Goal: Task Accomplishment & Management: Manage account settings

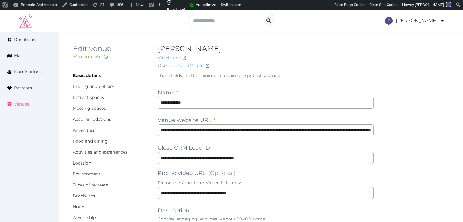
drag, startPoint x: 23, startPoint y: 104, endPoint x: 58, endPoint y: 140, distance: 49.3
click at [24, 104] on span "Venues" at bounding box center [21, 104] width 15 height 6
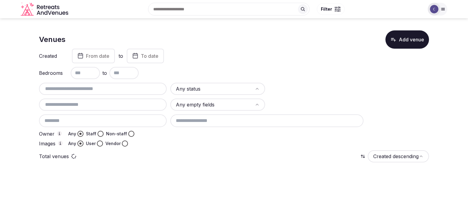
click at [133, 92] on input "text" at bounding box center [102, 88] width 123 height 7
paste input "**********"
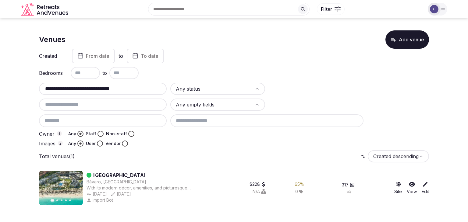
drag, startPoint x: 92, startPoint y: 89, endPoint x: 173, endPoint y: 89, distance: 81.0
click at [173, 89] on div "**********" at bounding box center [234, 115] width 390 height 64
type input "**********"
click at [114, 91] on input "**********" at bounding box center [102, 88] width 123 height 7
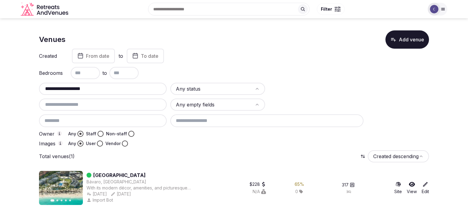
click at [114, 91] on input "**********" at bounding box center [102, 88] width 123 height 7
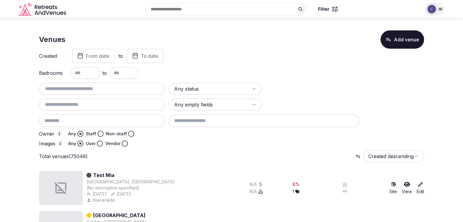
click at [99, 56] on span "From date" at bounding box center [97, 56] width 23 height 6
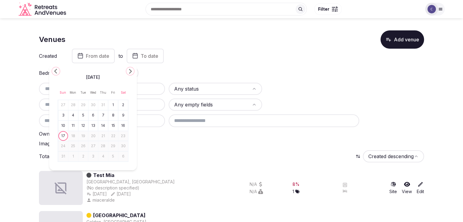
click at [56, 72] on icon "Go to the Previous Month" at bounding box center [55, 71] width 7 height 7
click at [56, 71] on icon "Go to the Previous Month" at bounding box center [55, 71] width 7 height 7
click at [55, 71] on icon "Go to the Previous Month" at bounding box center [55, 71] width 7 height 7
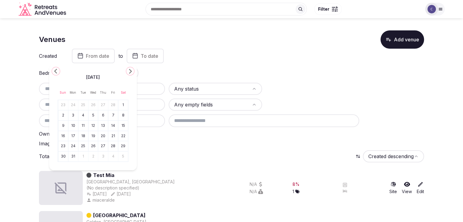
click at [55, 71] on icon "Go to the Previous Month" at bounding box center [55, 71] width 7 height 7
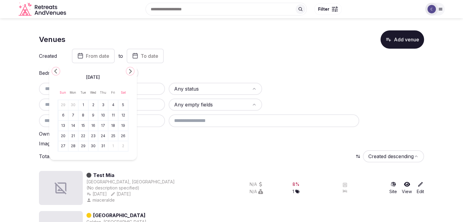
click at [55, 71] on icon "Go to the Previous Month" at bounding box center [55, 71] width 7 height 7
click at [55, 71] on polygon "Go to the Previous Month" at bounding box center [55, 71] width 3 height 5
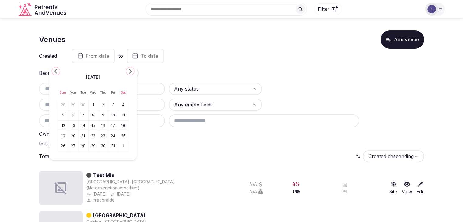
click at [55, 71] on polygon "Go to the Previous Month" at bounding box center [55, 71] width 3 height 5
click at [75, 106] on button "1" at bounding box center [73, 105] width 9 height 9
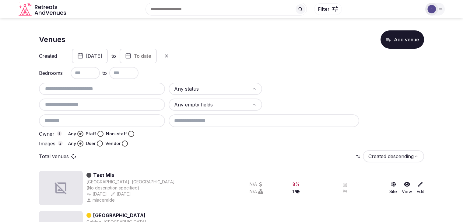
click at [131, 57] on icon "button" at bounding box center [128, 55] width 6 height 7
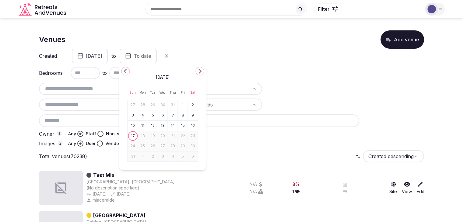
click at [126, 72] on icon "Go to the Previous Month" at bounding box center [125, 71] width 7 height 7
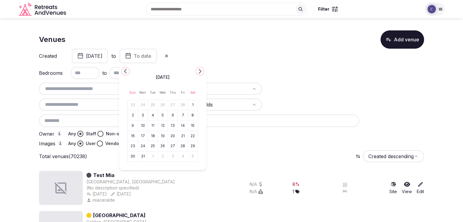
click at [126, 72] on icon "Go to the Previous Month" at bounding box center [125, 71] width 7 height 7
click at [201, 72] on icon "Go to the Next Month" at bounding box center [199, 71] width 7 height 7
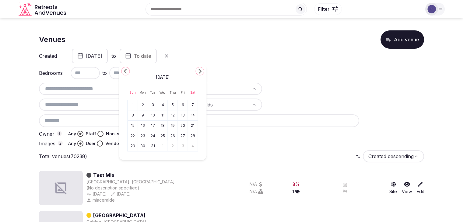
click at [152, 146] on button "31" at bounding box center [153, 146] width 9 height 9
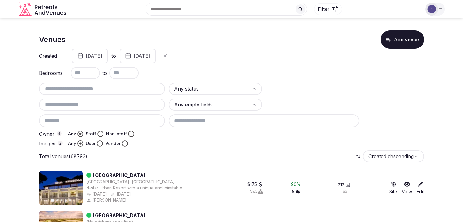
click at [90, 71] on input "text" at bounding box center [85, 73] width 29 height 12
type input "**"
click at [124, 75] on input "text" at bounding box center [123, 73] width 29 height 12
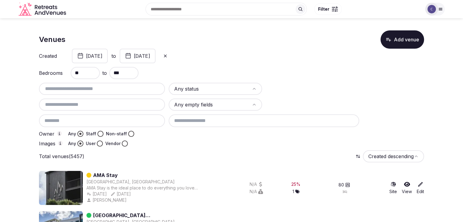
type input "***"
drag, startPoint x: 82, startPoint y: 73, endPoint x: 66, endPoint y: 73, distance: 15.5
click at [67, 73] on div "Bedrooms ** to ***" at bounding box center [231, 73] width 385 height 12
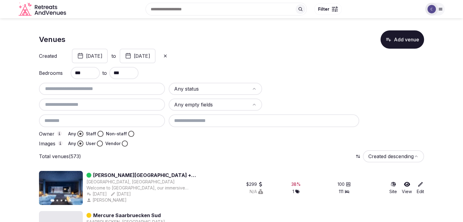
type input "***"
drag, startPoint x: 130, startPoint y: 72, endPoint x: 95, endPoint y: 71, distance: 35.3
click at [95, 71] on div "Bedrooms *** to ***" at bounding box center [231, 73] width 385 height 12
click at [320, 54] on div "Created January 1st, 2024 to December 31st, 2024" at bounding box center [231, 56] width 385 height 15
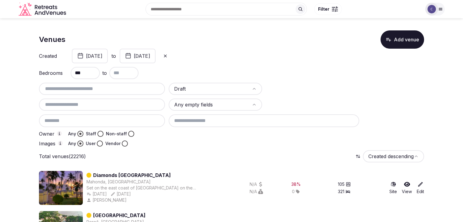
click at [98, 132] on button "Staff" at bounding box center [100, 134] width 6 height 6
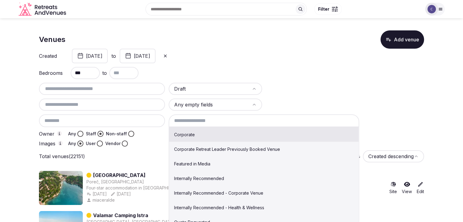
click at [216, 122] on input at bounding box center [264, 121] width 191 height 13
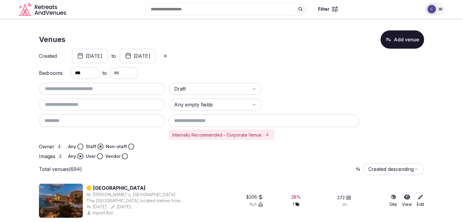
click at [156, 60] on button "December 31st, 2024" at bounding box center [138, 56] width 36 height 15
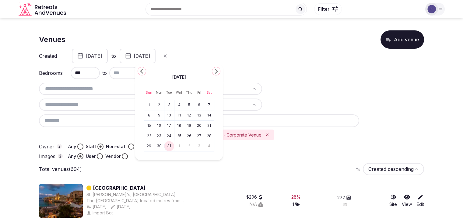
click at [157, 146] on button "30" at bounding box center [159, 146] width 9 height 9
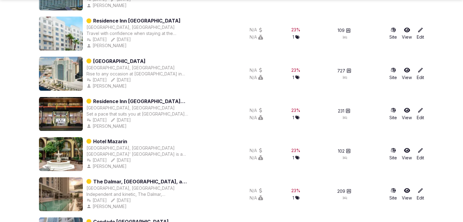
scroll to position [1102, 0]
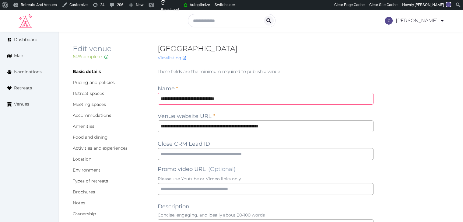
click at [247, 99] on input "**********" at bounding box center [266, 99] width 216 height 12
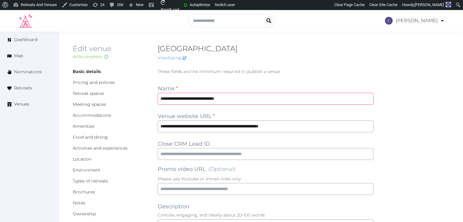
click at [247, 99] on input "**********" at bounding box center [266, 99] width 216 height 12
click at [232, 155] on input "text" at bounding box center [266, 154] width 216 height 12
paste input "**********"
type input "**********"
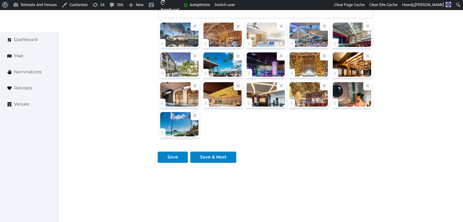
scroll to position [785, 0]
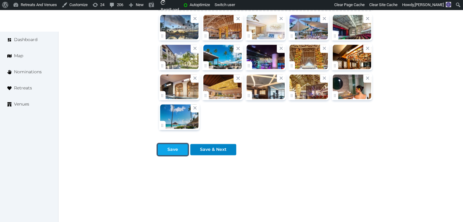
click at [178, 149] on div "Save" at bounding box center [173, 149] width 28 height 6
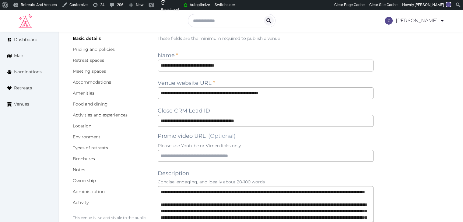
scroll to position [0, 0]
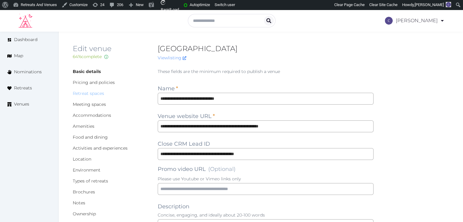
click at [97, 93] on link "Retreat spaces" at bounding box center [88, 93] width 31 height 5
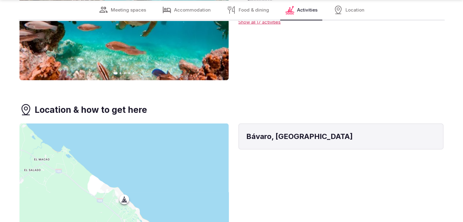
scroll to position [1462, 0]
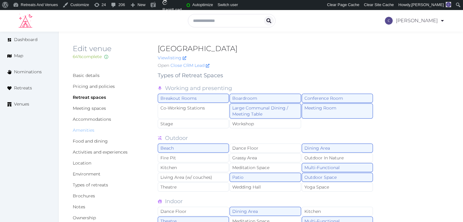
click at [89, 129] on link "Amenities" at bounding box center [84, 130] width 22 height 5
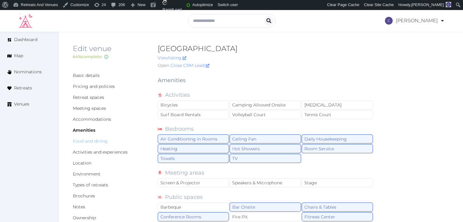
click at [102, 142] on link "Food and dining" at bounding box center [90, 141] width 35 height 5
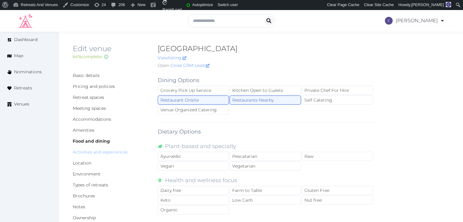
click at [109, 152] on link "Activities and experiences" at bounding box center [100, 152] width 55 height 5
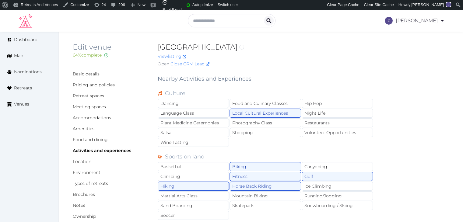
scroll to position [61, 0]
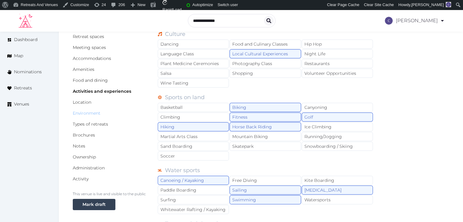
click at [95, 113] on link "Environment" at bounding box center [87, 113] width 28 height 5
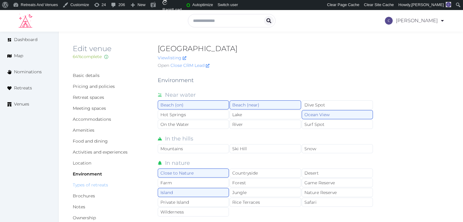
click at [98, 184] on link "Types of retreats" at bounding box center [90, 184] width 35 height 5
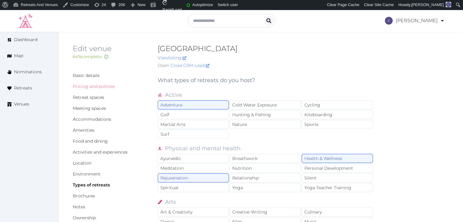
drag, startPoint x: 98, startPoint y: 88, endPoint x: 101, endPoint y: 93, distance: 5.7
click at [98, 88] on link "Pricing and policies" at bounding box center [94, 86] width 42 height 5
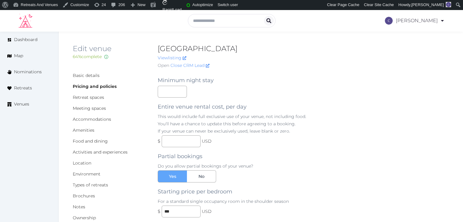
drag, startPoint x: 158, startPoint y: 48, endPoint x: 314, endPoint y: 44, distance: 156.0
click at [314, 44] on h2 "[GEOGRAPHIC_DATA]" at bounding box center [266, 49] width 216 height 10
copy h2 "[GEOGRAPHIC_DATA]"
drag, startPoint x: 163, startPoint y: 86, endPoint x: 166, endPoint y: 90, distance: 5.1
click at [163, 86] on div "Minimum night stay Entire venue rental cost, per day This would include full ex…" at bounding box center [266, 160] width 216 height 178
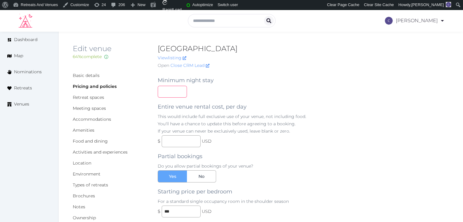
click at [167, 92] on input "number" at bounding box center [172, 92] width 29 height 12
type input "*"
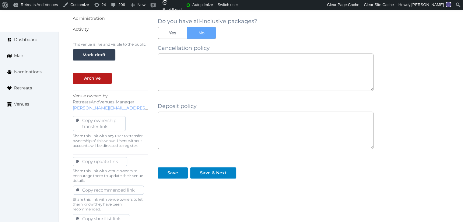
scroll to position [238, 0]
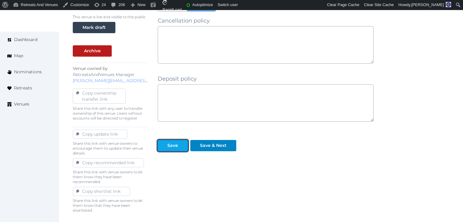
click at [177, 144] on div "Save" at bounding box center [172, 146] width 11 height 6
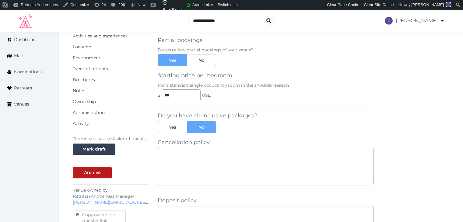
scroll to position [86, 0]
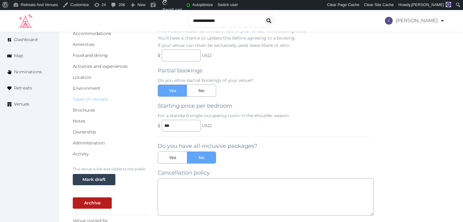
click at [91, 99] on link "Types of retreats" at bounding box center [90, 99] width 35 height 5
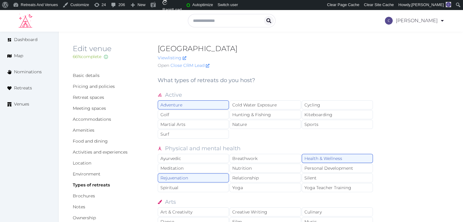
click at [349, 61] on div "View listing" at bounding box center [266, 58] width 216 height 6
click at [88, 77] on link "Basic details" at bounding box center [86, 75] width 27 height 5
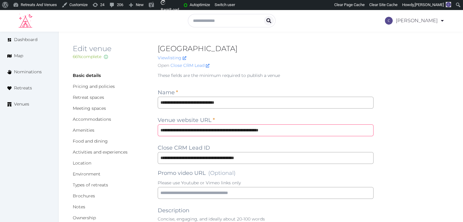
click at [321, 132] on input "**********" at bounding box center [266, 131] width 216 height 12
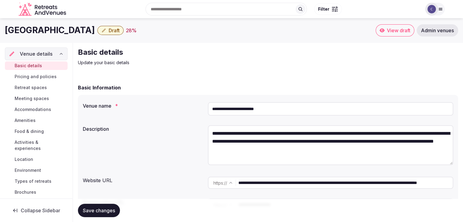
drag, startPoint x: 254, startPoint y: 108, endPoint x: 203, endPoint y: 109, distance: 50.6
click at [204, 109] on div "**********" at bounding box center [268, 109] width 371 height 18
click at [289, 111] on input "**********" at bounding box center [330, 108] width 245 height 13
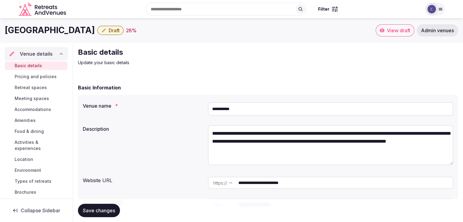
click at [262, 111] on input "**********" at bounding box center [330, 108] width 245 height 13
click at [327, 184] on input "**********" at bounding box center [345, 183] width 214 height 12
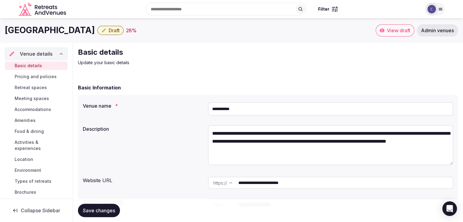
click at [327, 184] on input "**********" at bounding box center [345, 183] width 214 height 12
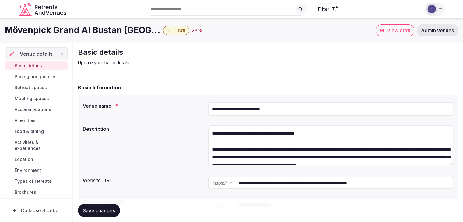
click at [280, 110] on input "**********" at bounding box center [330, 108] width 245 height 13
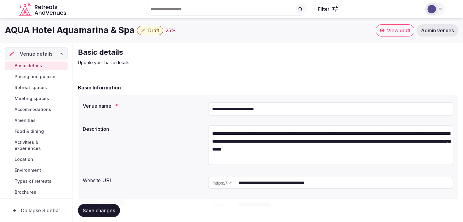
click at [296, 104] on input "**********" at bounding box center [330, 108] width 245 height 13
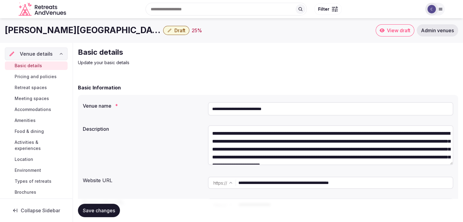
click at [297, 104] on input "**********" at bounding box center [330, 108] width 245 height 13
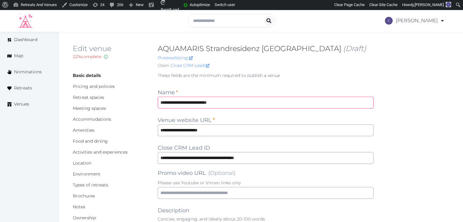
click at [253, 104] on input "**********" at bounding box center [266, 103] width 216 height 12
click at [238, 106] on input "**********" at bounding box center [266, 103] width 216 height 12
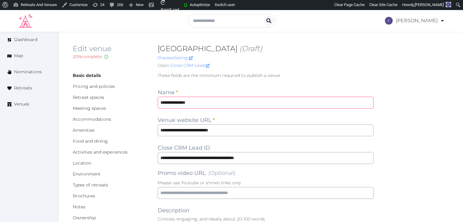
click at [238, 106] on input "**********" at bounding box center [266, 103] width 216 height 12
click at [250, 100] on input "**********" at bounding box center [266, 103] width 216 height 12
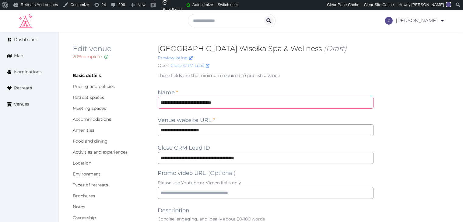
click at [247, 103] on input "**********" at bounding box center [266, 103] width 216 height 12
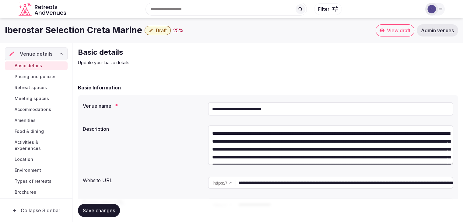
click at [322, 111] on input "**********" at bounding box center [330, 108] width 245 height 13
click at [321, 111] on input "**********" at bounding box center [330, 108] width 245 height 13
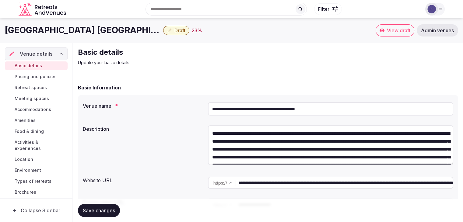
click at [344, 107] on input "**********" at bounding box center [330, 108] width 245 height 13
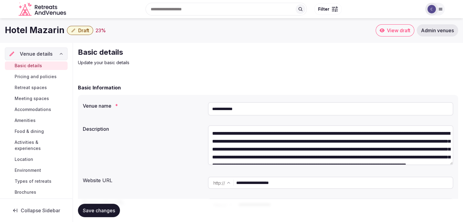
click at [270, 111] on input "**********" at bounding box center [330, 108] width 245 height 13
click at [270, 112] on input "**********" at bounding box center [330, 108] width 245 height 13
click at [307, 187] on input "**********" at bounding box center [344, 183] width 217 height 12
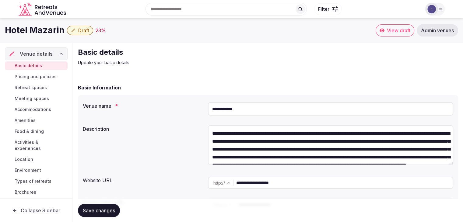
click at [307, 187] on input "**********" at bounding box center [344, 183] width 217 height 12
click at [39, 108] on span "Accommodations" at bounding box center [33, 110] width 37 height 6
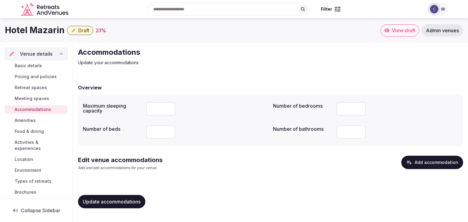
click at [38, 99] on span "Meeting spaces" at bounding box center [32, 99] width 34 height 6
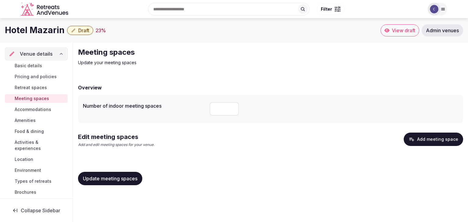
click at [445, 138] on button "Add meeting space" at bounding box center [433, 139] width 59 height 13
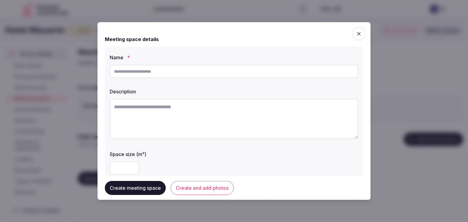
click at [233, 73] on input "text" at bounding box center [234, 71] width 249 height 13
paste input "**********"
type input "**********"
click at [233, 128] on textarea at bounding box center [234, 119] width 249 height 40
paste textarea "**********"
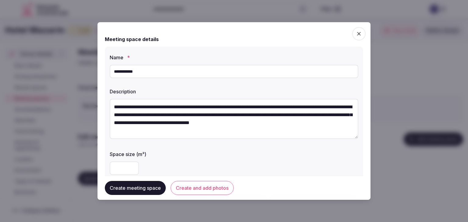
scroll to position [3, 0]
type textarea "**********"
click at [211, 188] on button "Create and add photos" at bounding box center [202, 188] width 63 height 14
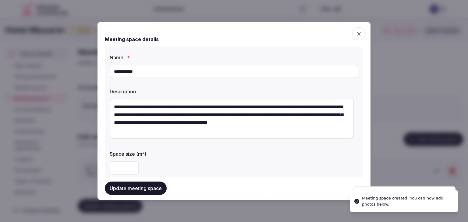
click at [150, 189] on button "Update meeting space" at bounding box center [136, 188] width 62 height 13
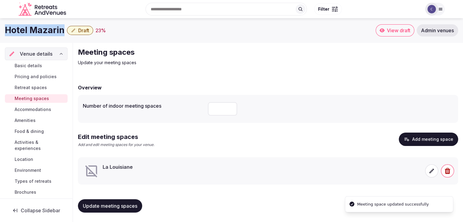
drag, startPoint x: 5, startPoint y: 31, endPoint x: 62, endPoint y: 31, distance: 57.3
click at [62, 31] on h1 "Hotel Mazarin" at bounding box center [35, 30] width 60 height 12
copy h1 "Hotel Mazarin"
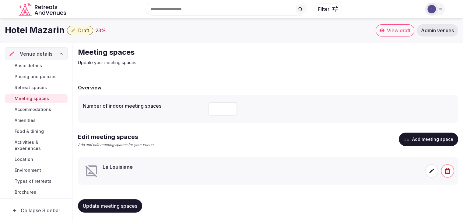
click at [433, 173] on icon at bounding box center [432, 171] width 6 height 6
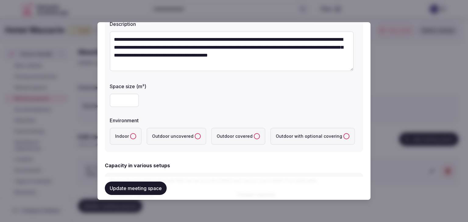
scroll to position [122, 0]
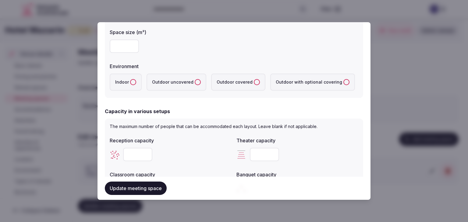
click at [133, 83] on button "Indoor" at bounding box center [133, 82] width 6 height 6
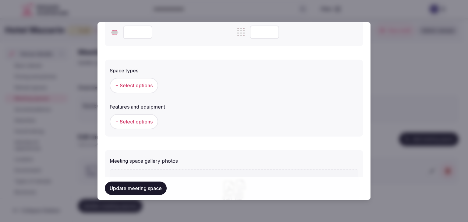
scroll to position [335, 0]
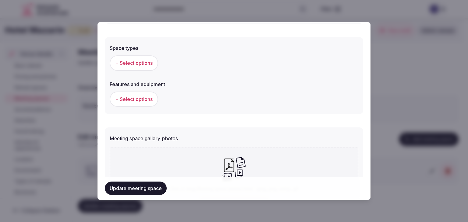
click at [152, 63] on span "+ Select options" at bounding box center [133, 63] width 37 height 7
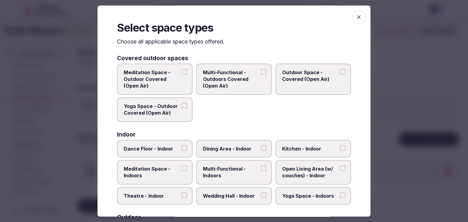
scroll to position [30, 0]
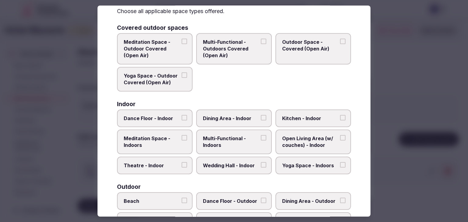
click at [225, 144] on span "Multi-Functional - Indoors" at bounding box center [231, 142] width 56 height 14
click at [261, 141] on button "Multi-Functional - Indoors" at bounding box center [263, 137] width 5 height 5
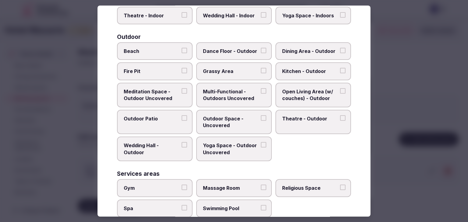
scroll to position [244, 0]
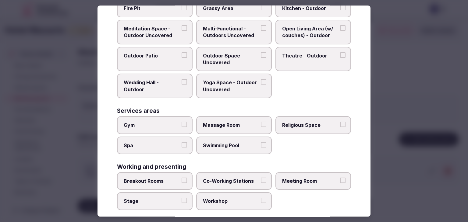
click at [301, 183] on label "Meeting Room" at bounding box center [313, 181] width 76 height 18
click at [340, 183] on button "Meeting Room" at bounding box center [342, 180] width 5 height 5
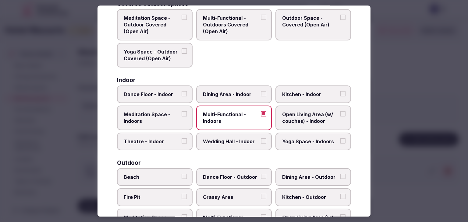
scroll to position [0, 0]
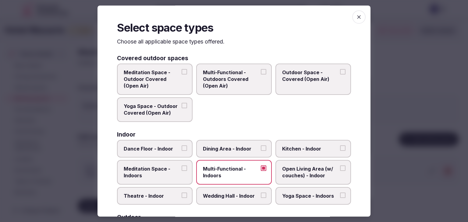
click at [357, 16] on icon "button" at bounding box center [359, 17] width 6 height 6
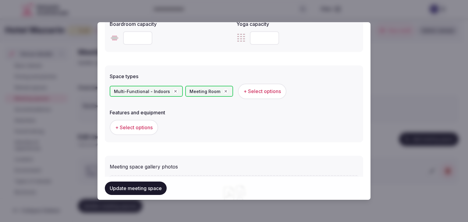
scroll to position [305, 0]
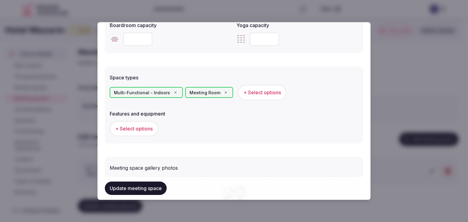
click at [259, 96] on button "+ Select options" at bounding box center [262, 92] width 48 height 15
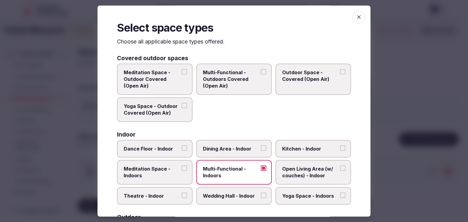
click at [240, 153] on label "Dining Area - Indoor" at bounding box center [234, 149] width 76 height 18
click at [261, 151] on button "Dining Area - Indoor" at bounding box center [263, 148] width 5 height 5
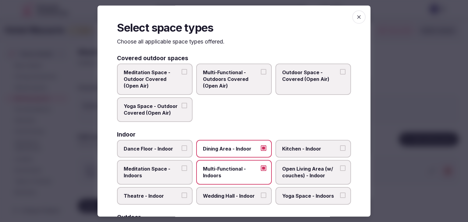
click at [356, 17] on icon "button" at bounding box center [359, 17] width 6 height 6
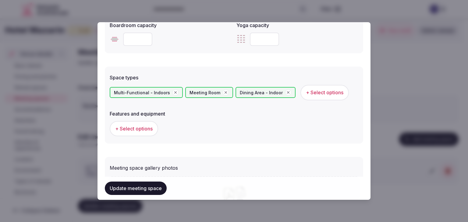
click at [140, 130] on span "+ Select options" at bounding box center [133, 128] width 37 height 7
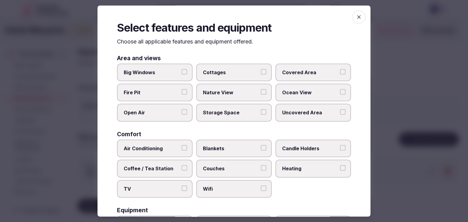
scroll to position [61, 0]
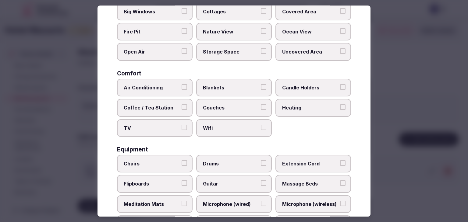
click at [236, 126] on span "Wifi" at bounding box center [231, 128] width 56 height 7
click at [261, 126] on button "Wifi" at bounding box center [263, 127] width 5 height 5
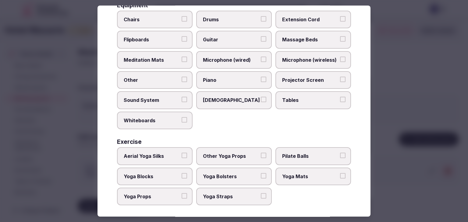
scroll to position [206, 0]
click at [290, 99] on span "Tables" at bounding box center [310, 100] width 56 height 7
click at [292, 92] on label "Tables" at bounding box center [313, 100] width 76 height 18
click at [340, 97] on button "Tables" at bounding box center [342, 99] width 5 height 5
click at [161, 19] on span "Chairs" at bounding box center [152, 19] width 56 height 7
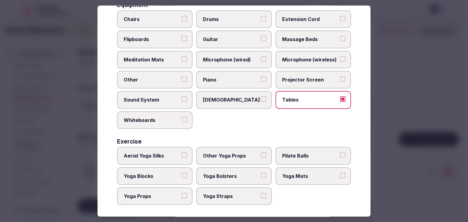
click at [182, 19] on button "Chairs" at bounding box center [184, 18] width 5 height 5
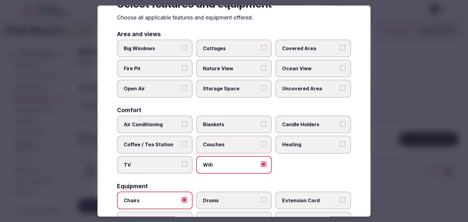
scroll to position [0, 0]
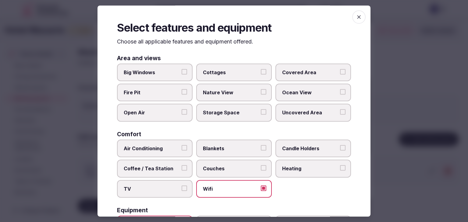
drag, startPoint x: 352, startPoint y: 19, endPoint x: 337, endPoint y: 45, distance: 30.6
click at [356, 19] on icon "button" at bounding box center [359, 17] width 6 height 6
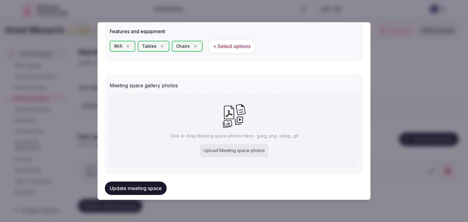
scroll to position [397, 0]
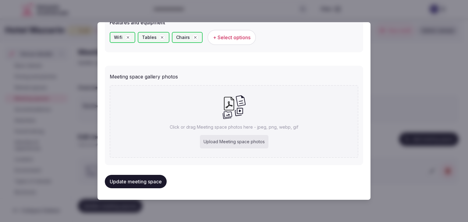
click at [239, 138] on div "Upload Meeting space photos" at bounding box center [234, 141] width 69 height 13
type input "**********"
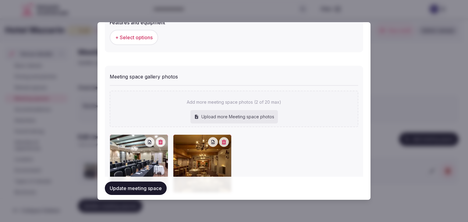
scroll to position [430, 0]
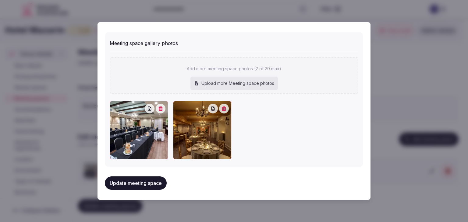
click at [148, 178] on button "Update meeting space" at bounding box center [136, 183] width 62 height 13
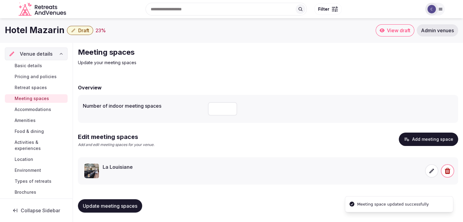
click at [134, 205] on span "Update meeting spaces" at bounding box center [110, 206] width 55 height 6
click at [133, 210] on button "Update meeting spaces" at bounding box center [110, 205] width 64 height 13
click at [22, 131] on span "Food & dining" at bounding box center [29, 132] width 29 height 6
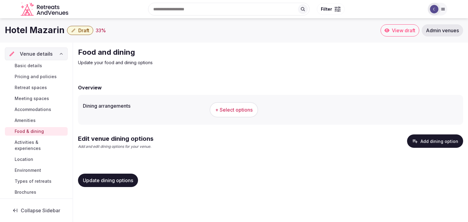
click at [235, 108] on span "+ Select options" at bounding box center [233, 110] width 37 height 7
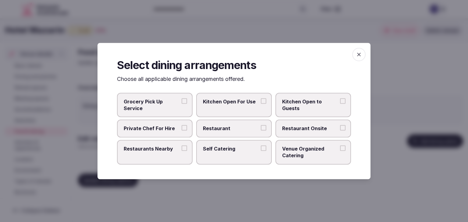
click at [256, 125] on span "Restaurant" at bounding box center [231, 128] width 56 height 7
click at [261, 125] on button "Restaurant" at bounding box center [263, 127] width 5 height 5
click at [293, 125] on span "Restaurant Onsite" at bounding box center [310, 128] width 56 height 7
click at [340, 125] on button "Restaurant Onsite" at bounding box center [342, 127] width 5 height 5
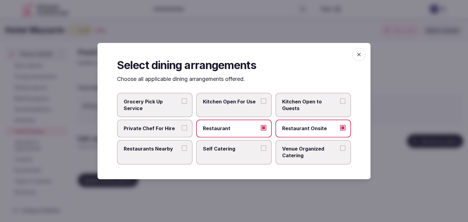
click at [361, 52] on icon "button" at bounding box center [359, 54] width 6 height 6
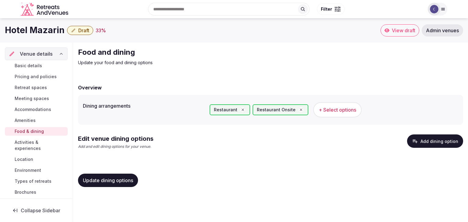
click at [437, 136] on button "Add dining option" at bounding box center [435, 141] width 56 height 13
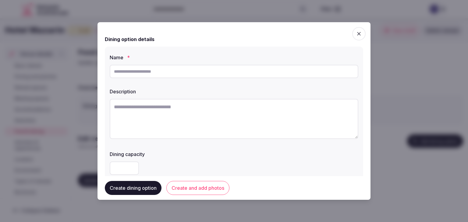
click at [161, 75] on input "text" at bounding box center [234, 71] width 249 height 13
paste input "**********"
type input "**********"
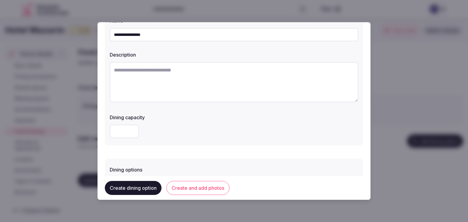
scroll to position [61, 0]
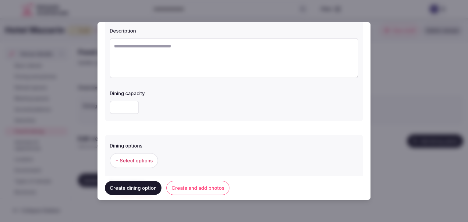
click at [231, 69] on textarea at bounding box center [234, 58] width 249 height 40
paste textarea "**********"
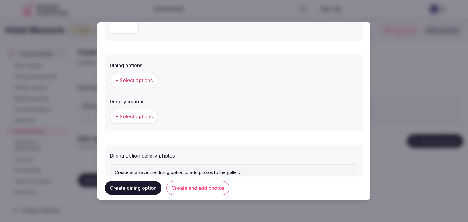
scroll to position [152, 0]
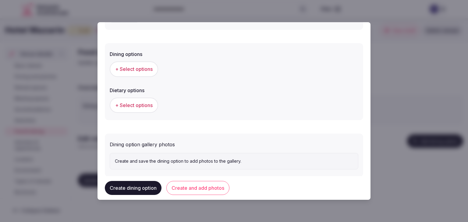
type textarea "**********"
click at [142, 71] on span "+ Select options" at bounding box center [133, 69] width 37 height 7
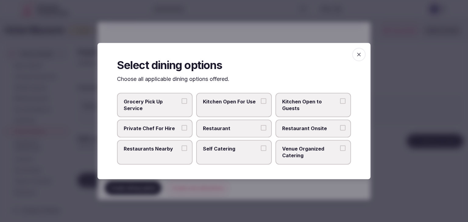
click at [224, 129] on span "Restaurant" at bounding box center [231, 128] width 56 height 7
click at [261, 129] on button "Restaurant" at bounding box center [263, 127] width 5 height 5
click at [305, 126] on span "Restaurant Onsite" at bounding box center [310, 128] width 56 height 7
click at [340, 126] on button "Restaurant Onsite" at bounding box center [342, 127] width 5 height 5
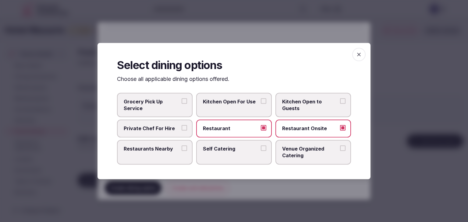
click at [357, 57] on icon "button" at bounding box center [359, 54] width 6 height 6
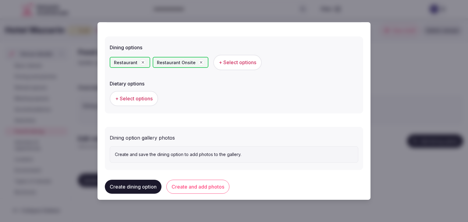
scroll to position [164, 0]
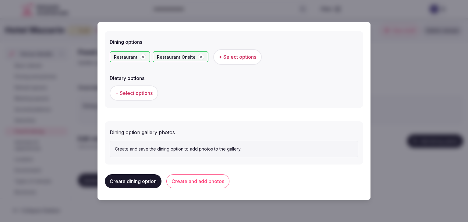
click at [208, 183] on button "Create and add photos" at bounding box center [197, 182] width 63 height 14
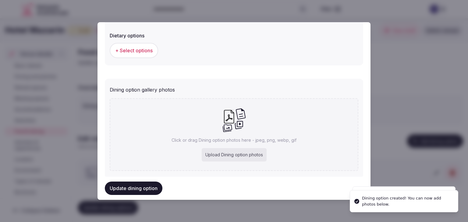
scroll to position [220, 0]
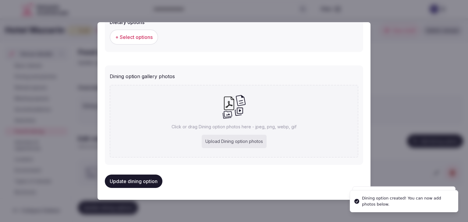
click at [249, 144] on div "Upload Dining option photos" at bounding box center [234, 141] width 65 height 13
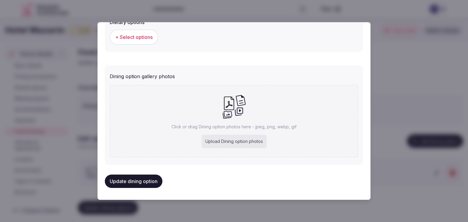
type input "**********"
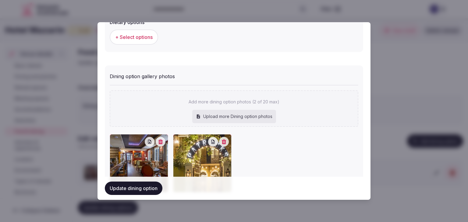
click at [146, 192] on button "Update dining option" at bounding box center [134, 188] width 58 height 13
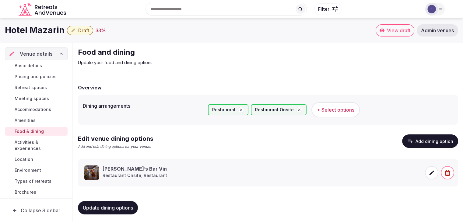
click at [130, 205] on span "Update dining options" at bounding box center [108, 208] width 50 height 6
click at [48, 27] on h1 "Hotel Mazarin" at bounding box center [35, 30] width 60 height 12
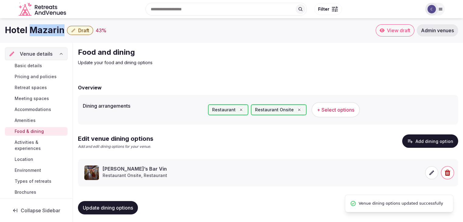
click at [48, 27] on h1 "Hotel Mazarin" at bounding box center [35, 30] width 60 height 12
copy div "Hotel Mazarin"
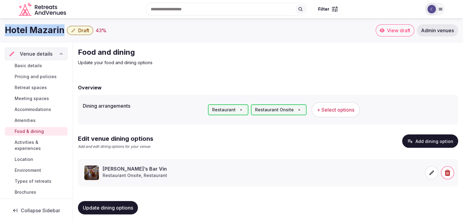
click at [340, 116] on button "+ Select options" at bounding box center [336, 109] width 48 height 15
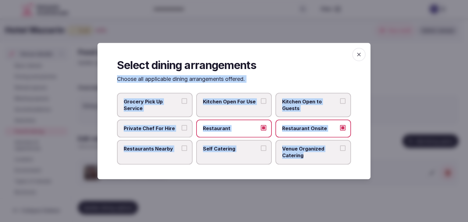
drag, startPoint x: 115, startPoint y: 79, endPoint x: 339, endPoint y: 160, distance: 237.9
click at [339, 160] on div "Select dining arrangements Choose all applicable dining arrangements offered. G…" at bounding box center [233, 111] width 273 height 136
copy div "Choose all applicable dining arrangements offered. Grocery Pick Up Service Kitc…"
click at [322, 156] on span "Venue Organized Catering" at bounding box center [310, 153] width 56 height 14
click at [340, 151] on button "Venue Organized Catering" at bounding box center [342, 148] width 5 height 5
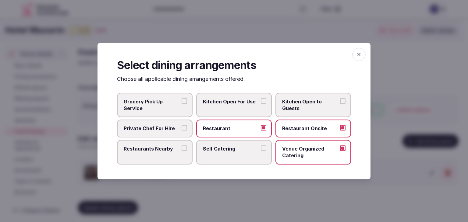
click at [360, 53] on icon "button" at bounding box center [359, 55] width 4 height 4
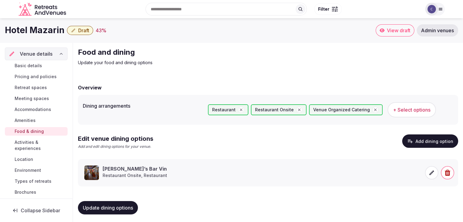
click at [124, 206] on span "Update dining options" at bounding box center [108, 208] width 50 height 6
click at [34, 110] on span "Accommodations" at bounding box center [33, 110] width 37 height 6
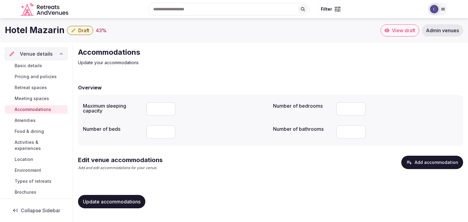
click at [435, 162] on button "Add accommodation" at bounding box center [432, 162] width 62 height 13
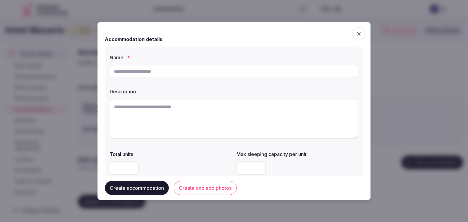
click at [186, 65] on input "text" at bounding box center [234, 71] width 249 height 13
paste input "**********"
type input "**********"
click at [196, 126] on textarea at bounding box center [234, 119] width 249 height 40
paste textarea "**********"
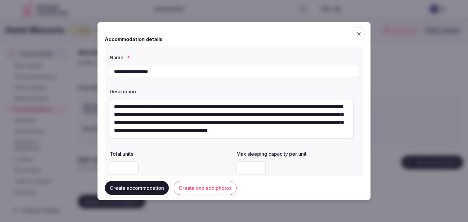
scroll to position [8, 0]
type textarea "**********"
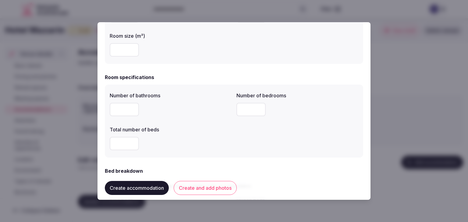
scroll to position [91, 0]
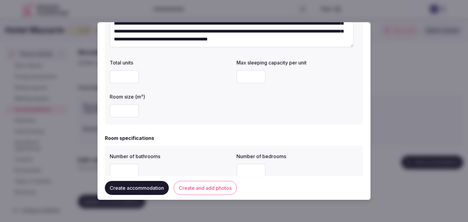
click at [245, 80] on input "number" at bounding box center [250, 76] width 29 height 13
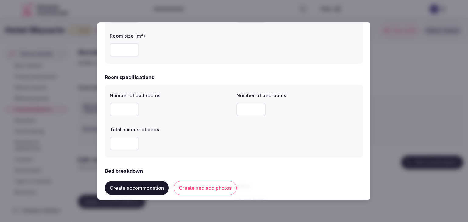
type input "*"
click at [186, 111] on div at bounding box center [171, 109] width 122 height 13
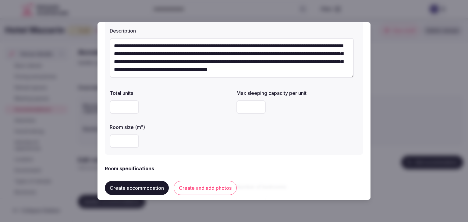
scroll to position [122, 0]
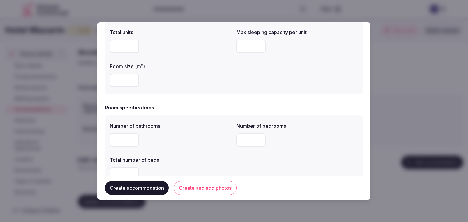
drag, startPoint x: 116, startPoint y: 137, endPoint x: 107, endPoint y: 134, distance: 9.9
click at [107, 134] on div "Number of bathrooms * Number of bedrooms Total number of beds" at bounding box center [234, 151] width 258 height 73
type input "*"
click at [253, 138] on input "number" at bounding box center [250, 139] width 29 height 13
type input "*"
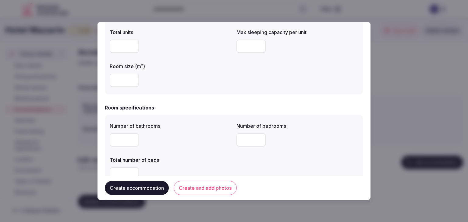
click at [198, 144] on div "*" at bounding box center [171, 139] width 122 height 13
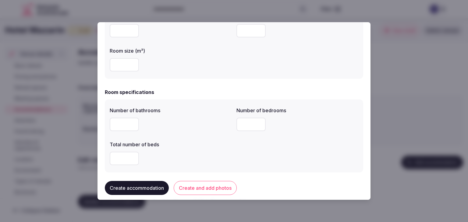
scroll to position [152, 0]
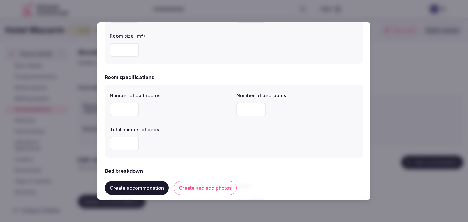
click at [120, 142] on input "number" at bounding box center [124, 143] width 29 height 13
type input "*"
click at [196, 138] on div "*" at bounding box center [171, 143] width 122 height 13
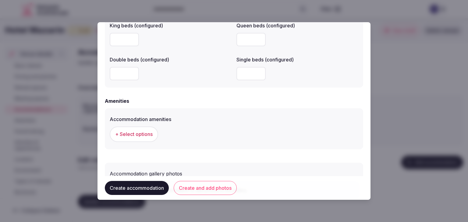
scroll to position [559, 0]
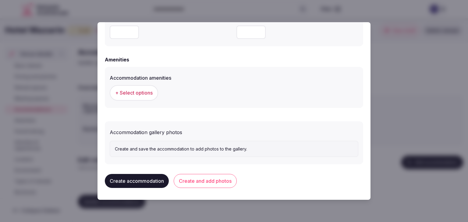
click at [147, 93] on span "+ Select options" at bounding box center [133, 93] width 37 height 7
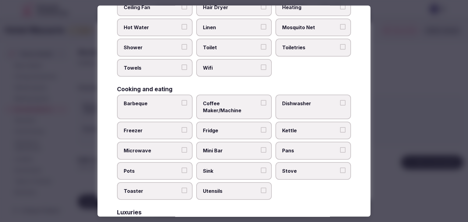
scroll to position [91, 0]
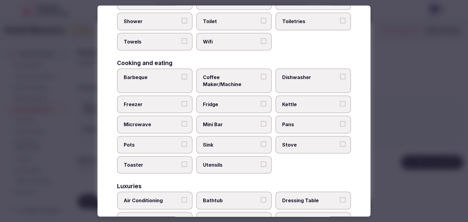
click at [218, 38] on span "Wifi" at bounding box center [231, 41] width 56 height 7
click at [261, 38] on button "Wifi" at bounding box center [263, 40] width 5 height 5
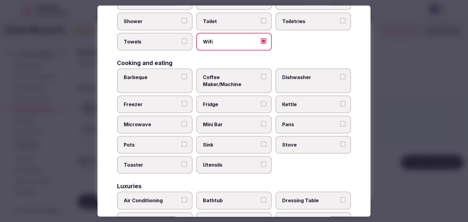
click at [312, 165] on div "Barbeque Coffee Maker/Machine Dishwasher Freezer Fridge Kettle Microwave Mini B…" at bounding box center [234, 121] width 234 height 105
drag, startPoint x: 307, startPoint y: 20, endPoint x: 293, endPoint y: 77, distance: 58.5
click at [307, 21] on span "Toiletries" at bounding box center [310, 21] width 56 height 7
click at [340, 21] on button "Toiletries" at bounding box center [342, 20] width 5 height 5
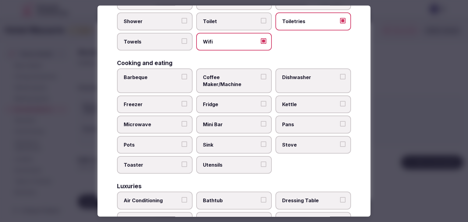
scroll to position [0, 0]
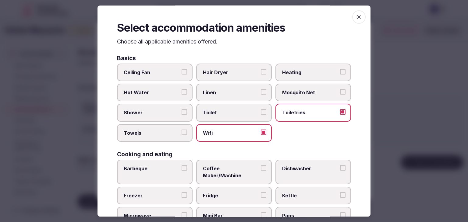
click at [232, 70] on span "Hair Dryer" at bounding box center [231, 72] width 56 height 7
click at [261, 70] on button "Hair Dryer" at bounding box center [263, 71] width 5 height 5
drag, startPoint x: 171, startPoint y: 112, endPoint x: 165, endPoint y: 128, distance: 17.0
click at [170, 112] on span "Shower" at bounding box center [152, 113] width 56 height 7
click at [182, 112] on button "Shower" at bounding box center [184, 112] width 5 height 5
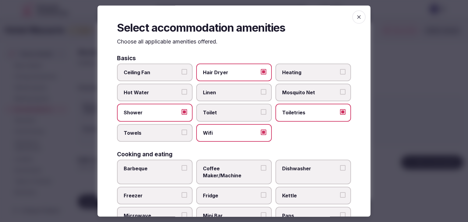
drag, startPoint x: 165, startPoint y: 128, endPoint x: 167, endPoint y: 136, distance: 8.5
click at [165, 129] on label "Towels" at bounding box center [155, 133] width 76 height 18
click at [182, 130] on button "Towels" at bounding box center [184, 132] width 5 height 5
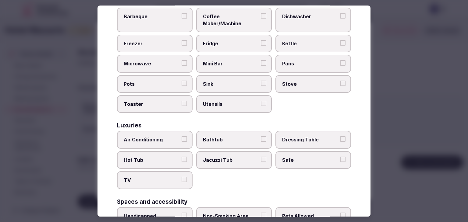
scroll to position [213, 0]
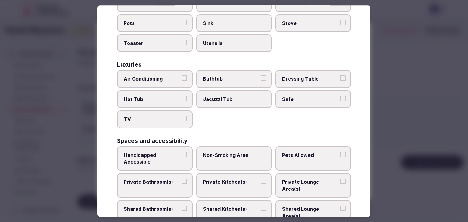
click at [169, 116] on span "TV" at bounding box center [152, 119] width 56 height 7
click at [182, 116] on button "TV" at bounding box center [184, 118] width 5 height 5
drag, startPoint x: 168, startPoint y: 70, endPoint x: 238, endPoint y: 90, distance: 73.6
click at [168, 76] on span "Air Conditioning" at bounding box center [152, 79] width 56 height 7
click at [182, 76] on button "Air Conditioning" at bounding box center [184, 78] width 5 height 5
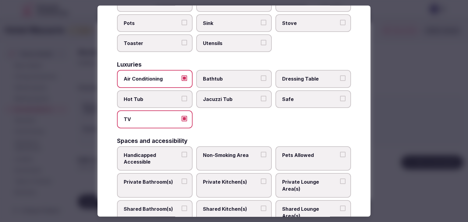
click at [305, 96] on span "Safe" at bounding box center [310, 99] width 56 height 7
click at [340, 96] on button "Safe" at bounding box center [342, 98] width 5 height 5
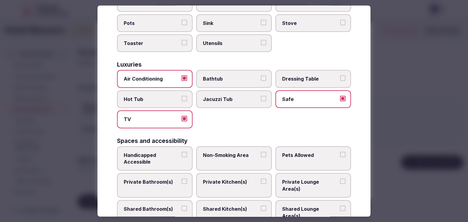
click at [153, 179] on span "Private Bathroom(s)" at bounding box center [152, 182] width 56 height 7
click at [182, 179] on button "Private Bathroom(s)" at bounding box center [184, 181] width 5 height 5
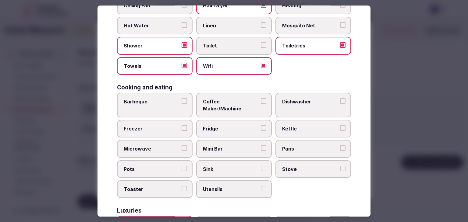
scroll to position [61, 0]
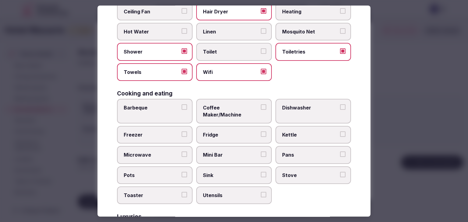
click at [225, 109] on span "Coffee Maker/Machine" at bounding box center [231, 111] width 56 height 14
click at [261, 109] on button "Coffee Maker/Machine" at bounding box center [263, 106] width 5 height 5
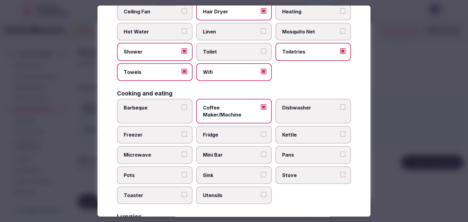
click at [225, 132] on span "Fridge" at bounding box center [231, 135] width 56 height 7
click at [261, 132] on button "Fridge" at bounding box center [263, 134] width 5 height 5
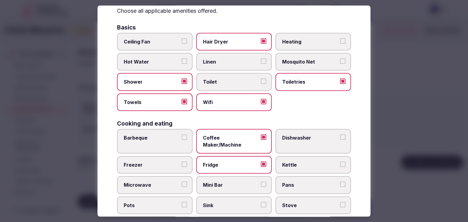
scroll to position [0, 0]
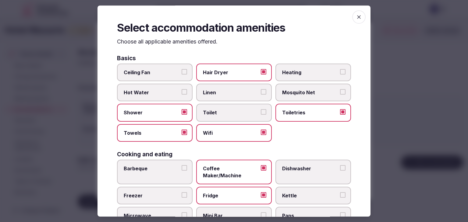
click at [357, 19] on icon "button" at bounding box center [359, 17] width 6 height 6
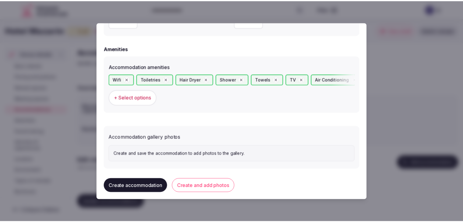
scroll to position [575, 0]
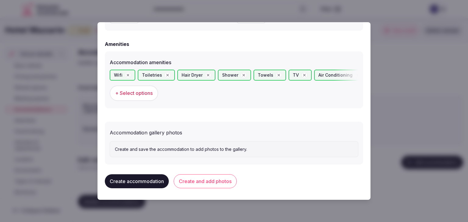
click at [230, 179] on button "Create and add photos" at bounding box center [205, 182] width 63 height 14
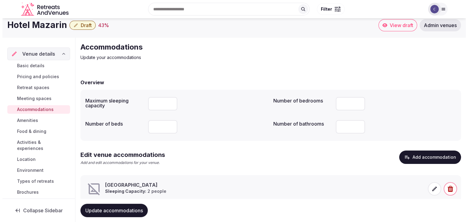
scroll to position [23, 0]
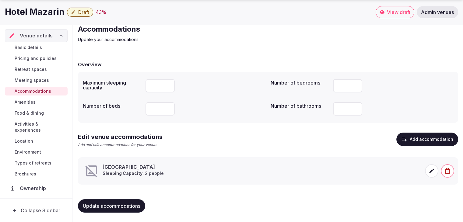
click at [433, 169] on icon at bounding box center [432, 171] width 5 height 5
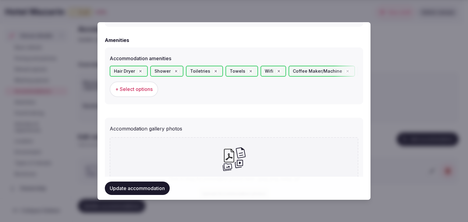
scroll to position [631, 0]
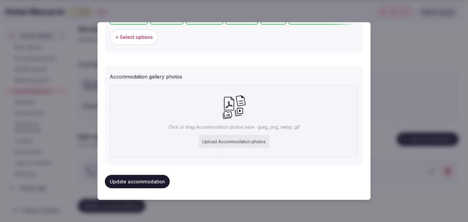
click at [263, 140] on div "Upload Accommodation photos" at bounding box center [234, 141] width 71 height 13
type input "**********"
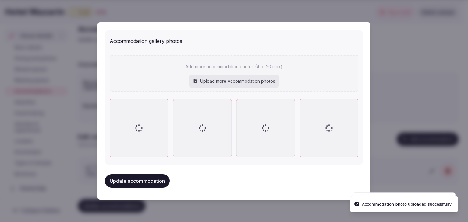
scroll to position [664, 0]
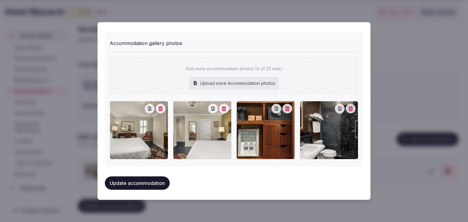
click at [159, 180] on button "Update accommodation" at bounding box center [137, 183] width 65 height 13
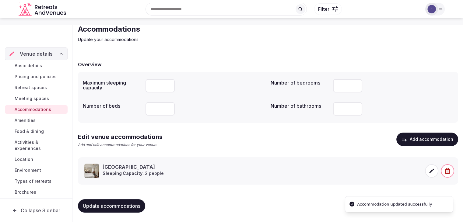
scroll to position [23, 0]
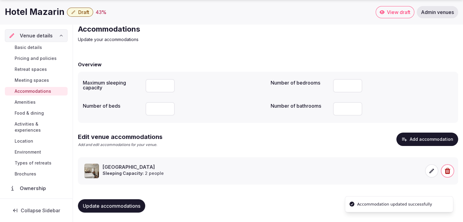
click at [133, 203] on span "Update accommodations" at bounding box center [112, 206] width 58 height 6
click at [28, 127] on span "Activities & experiences" at bounding box center [40, 127] width 51 height 12
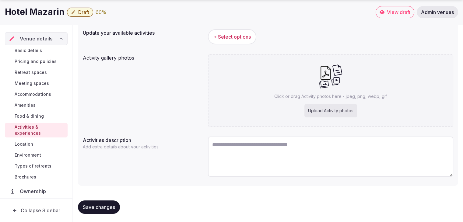
scroll to position [74, 0]
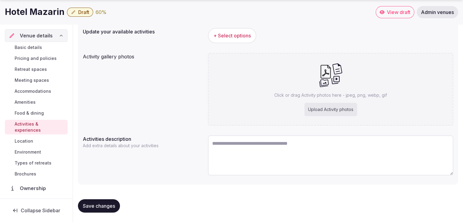
click at [291, 153] on textarea at bounding box center [330, 156] width 245 height 40
paste textarea "**********"
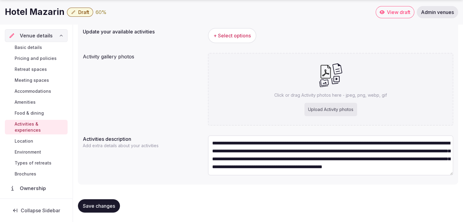
scroll to position [0, 0]
type textarea "**********"
click at [327, 107] on div "Upload Activity photos" at bounding box center [331, 109] width 53 height 13
type input "**********"
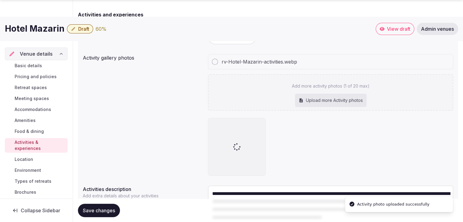
scroll to position [74, 0]
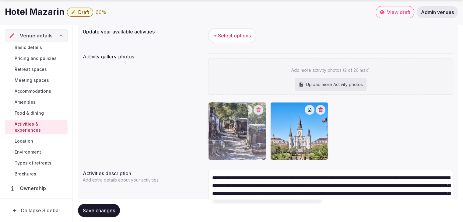
drag, startPoint x: 280, startPoint y: 108, endPoint x: 227, endPoint y: 111, distance: 53.7
click at [228, 107] on body "Search Popular Destinations Toscana, Italy Riviera Maya, Mexico Indonesia, Bali…" at bounding box center [231, 91] width 463 height 331
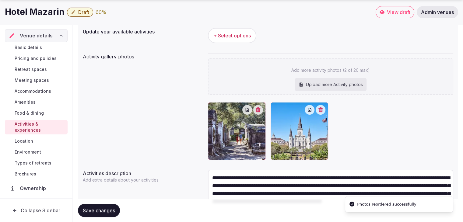
click at [90, 210] on span "Save changes" at bounding box center [99, 211] width 32 height 6
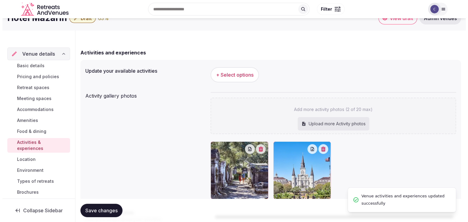
scroll to position [0, 0]
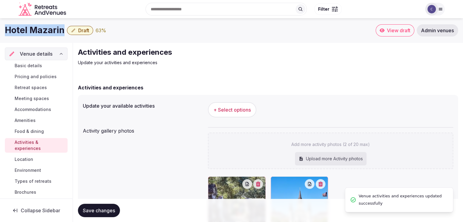
drag, startPoint x: 6, startPoint y: 28, endPoint x: 62, endPoint y: 33, distance: 55.9
click at [62, 33] on h1 "Hotel Mazarin" at bounding box center [35, 30] width 60 height 12
copy h1 "Hotel Mazarin"
click at [240, 114] on button "+ Select options" at bounding box center [232, 109] width 48 height 15
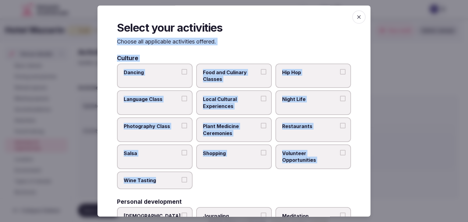
drag, startPoint x: 117, startPoint y: 41, endPoint x: 191, endPoint y: 176, distance: 153.9
click at [196, 176] on div "Select your activities Choose all applicable activities offered. Culture Dancin…" at bounding box center [233, 110] width 273 height 211
copy div "Choose all applicable activities offered. Culture Dancing Food and Culinary Cla…"
click at [356, 18] on icon "button" at bounding box center [359, 17] width 6 height 6
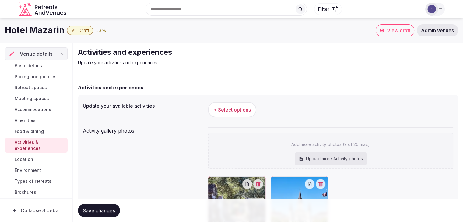
click at [28, 29] on h1 "Hotel Mazarin" at bounding box center [35, 30] width 60 height 12
copy div "Hotel Mazarin"
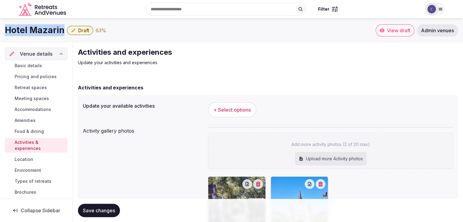
click at [214, 103] on button "+ Select options" at bounding box center [232, 109] width 48 height 15
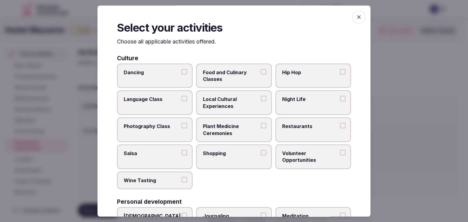
click at [228, 108] on span "Local Cultural Experiences" at bounding box center [231, 103] width 56 height 14
click at [261, 102] on button "Local Cultural Experiences" at bounding box center [263, 98] width 5 height 5
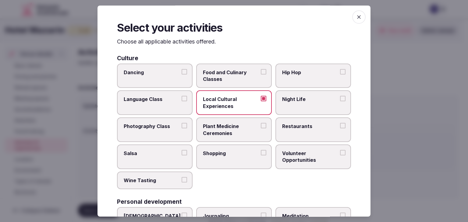
click at [298, 106] on label "Night Life" at bounding box center [313, 103] width 76 height 25
click at [340, 102] on button "Night Life" at bounding box center [342, 98] width 5 height 5
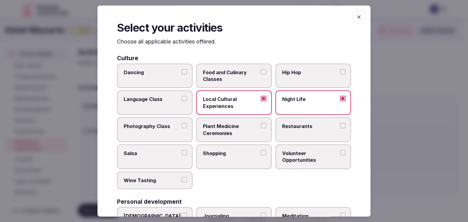
click at [228, 166] on label "Shopping" at bounding box center [234, 157] width 76 height 25
click at [261, 156] on button "Shopping" at bounding box center [263, 152] width 5 height 5
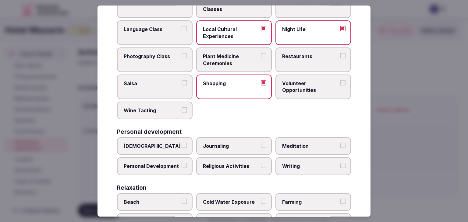
scroll to position [152, 0]
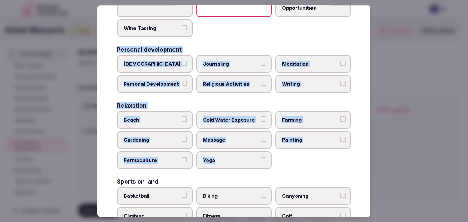
drag, startPoint x: 116, startPoint y: 48, endPoint x: 225, endPoint y: 163, distance: 158.8
click at [225, 163] on div "Select your activities Choose all applicable activities offered. Culture Dancin…" at bounding box center [233, 110] width 273 height 211
copy div "Personal development Ayurveda Journaling Meditation Personal Development Religi…"
click at [208, 101] on div "Culture Dancing Food and Culinary Classes Hip Hop Language Class Local Cultural…" at bounding box center [234, 214] width 234 height 623
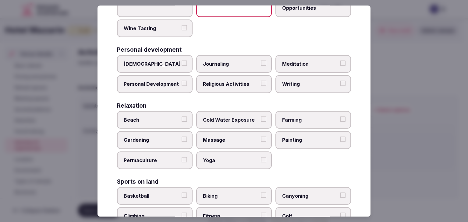
click at [216, 137] on span "Massage" at bounding box center [231, 140] width 56 height 7
click at [261, 137] on button "Massage" at bounding box center [263, 139] width 5 height 5
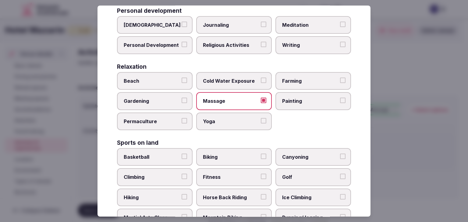
scroll to position [213, 0]
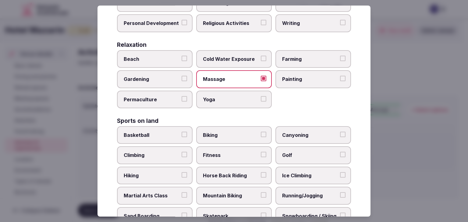
click at [228, 156] on span "Fitness" at bounding box center [231, 155] width 56 height 7
click at [261, 156] on button "Fitness" at bounding box center [263, 154] width 5 height 5
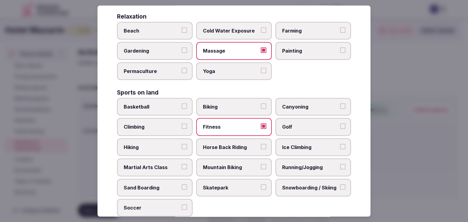
scroll to position [274, 0]
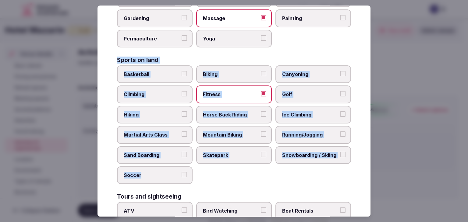
drag, startPoint x: 113, startPoint y: 59, endPoint x: 195, endPoint y: 179, distance: 145.8
click at [195, 179] on div "Select your activities Choose all applicable activities offered. Culture Dancin…" at bounding box center [233, 110] width 273 height 211
copy div "Sports on land Basketball Biking Canyoning Climbing Fitness Golf Hiking Horse B…"
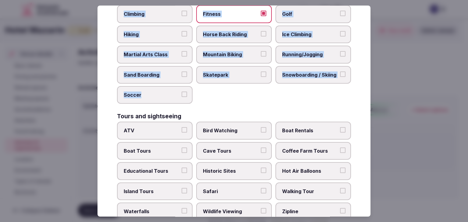
scroll to position [365, 0]
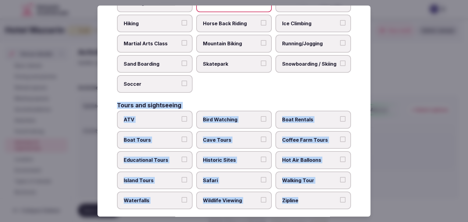
drag, startPoint x: 117, startPoint y: 101, endPoint x: 311, endPoint y: 199, distance: 217.0
click at [311, 199] on div "Select your activities Choose all applicable activities offered. Culture Dancin…" at bounding box center [233, 110] width 273 height 211
copy div "Tours and sightseeing ATV Bird Watching Boat Rentals Boat Tours Cave Tours Coff…"
click at [224, 157] on span "Historic Sites" at bounding box center [231, 160] width 56 height 7
click at [261, 157] on button "Historic Sites" at bounding box center [263, 159] width 5 height 5
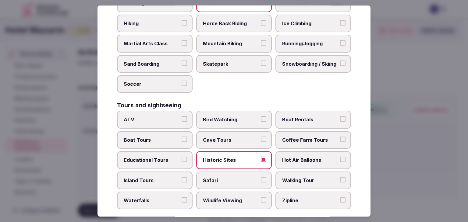
click at [301, 182] on label "Walking Tour" at bounding box center [313, 181] width 76 height 18
click at [340, 182] on button "Walking Tour" at bounding box center [342, 179] width 5 height 5
click at [171, 157] on span "Educational Tours" at bounding box center [152, 160] width 56 height 7
click at [182, 157] on button "Educational Tours" at bounding box center [184, 159] width 5 height 5
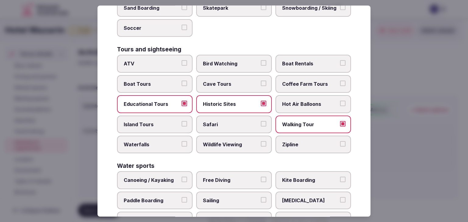
scroll to position [470, 0]
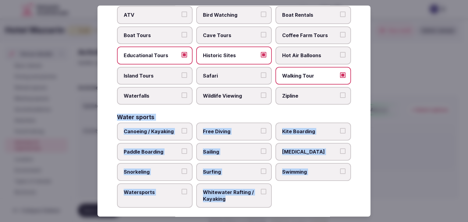
drag, startPoint x: 116, startPoint y: 111, endPoint x: 253, endPoint y: 198, distance: 162.2
click at [253, 198] on div "Select your activities Choose all applicable activities offered. Culture Dancin…" at bounding box center [233, 110] width 273 height 211
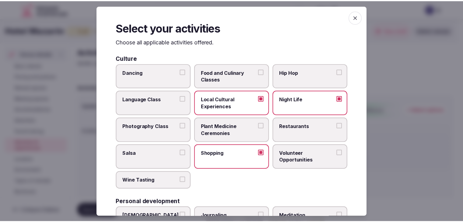
scroll to position [0, 0]
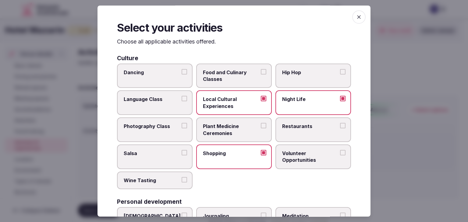
drag, startPoint x: 354, startPoint y: 16, endPoint x: 354, endPoint y: 29, distance: 12.5
click at [357, 17] on icon "button" at bounding box center [359, 17] width 4 height 4
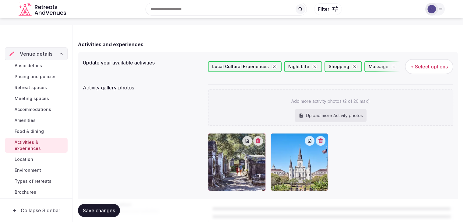
scroll to position [91, 0]
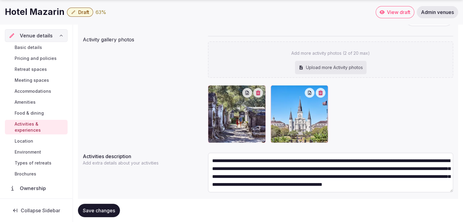
click at [102, 207] on button "Save changes" at bounding box center [99, 210] width 42 height 13
click at [104, 208] on span "Save changes" at bounding box center [99, 211] width 32 height 6
drag, startPoint x: 33, startPoint y: 152, endPoint x: 42, endPoint y: 159, distance: 11.5
click at [33, 152] on span "Environment" at bounding box center [28, 152] width 26 height 6
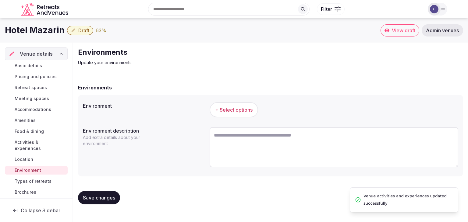
click at [238, 110] on span "+ Select options" at bounding box center [233, 110] width 37 height 7
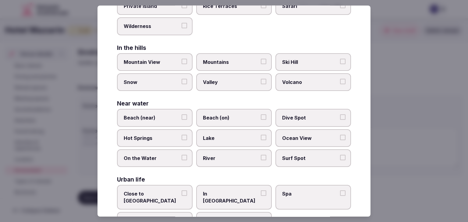
scroll to position [146, 0]
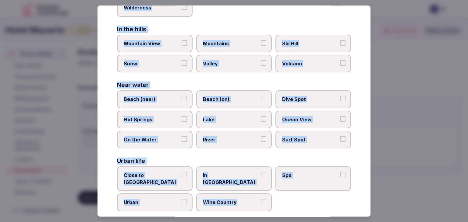
drag, startPoint x: 118, startPoint y: 43, endPoint x: 273, endPoint y: 190, distance: 213.3
click at [273, 190] on div "Select your environment Choose all applicable environments offered. In nature C…" at bounding box center [233, 110] width 273 height 211
click at [167, 173] on span "Close to City Center" at bounding box center [152, 179] width 56 height 14
click at [182, 173] on button "Close to City Center" at bounding box center [184, 174] width 5 height 5
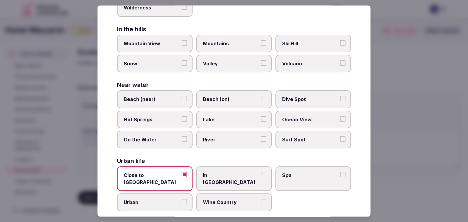
click at [164, 199] on span "Urban" at bounding box center [152, 202] width 56 height 7
click at [182, 199] on button "Urban" at bounding box center [184, 201] width 5 height 5
click at [214, 176] on span "In City Center" at bounding box center [231, 179] width 56 height 14
click at [261, 176] on button "In City Center" at bounding box center [263, 174] width 5 height 5
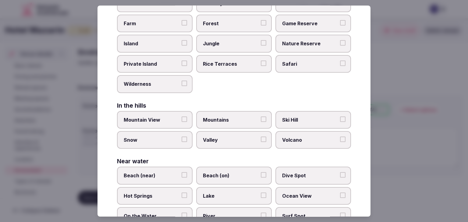
scroll to position [0, 0]
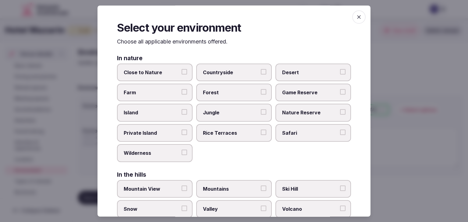
drag, startPoint x: 350, startPoint y: 15, endPoint x: 351, endPoint y: 23, distance: 8.7
click at [352, 15] on span "button" at bounding box center [358, 16] width 13 height 13
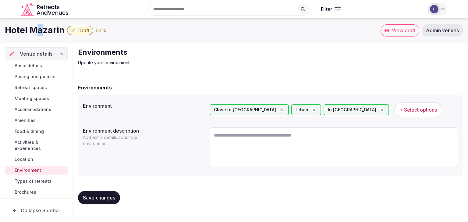
click at [39, 27] on h1 "Hotel Mazarin" at bounding box center [35, 30] width 60 height 12
click at [101, 197] on span "Save changes" at bounding box center [99, 198] width 32 height 6
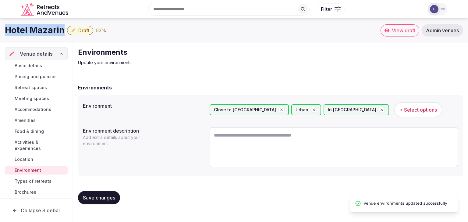
click at [101, 199] on span "Save changes" at bounding box center [99, 198] width 32 height 6
click at [28, 179] on span "Types of retreats" at bounding box center [33, 181] width 37 height 6
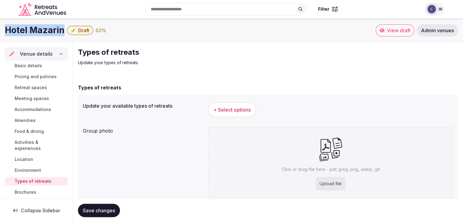
click at [231, 111] on span "+ Select options" at bounding box center [231, 110] width 37 height 7
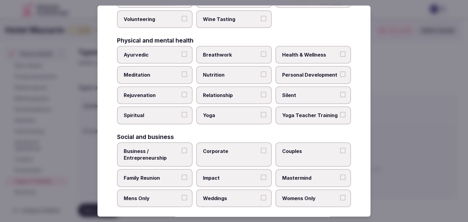
scroll to position [248, 0]
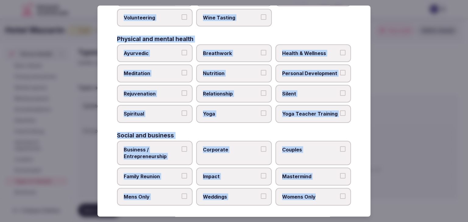
drag, startPoint x: 117, startPoint y: 43, endPoint x: 350, endPoint y: 189, distance: 274.8
click at [350, 189] on div "Select your types of retreats Choose all applicable types of retreats offered. …" at bounding box center [233, 110] width 273 height 211
click at [151, 147] on span "Business / Entrepreneurship" at bounding box center [152, 153] width 56 height 14
click at [182, 147] on button "Business / Entrepreneurship" at bounding box center [184, 148] width 5 height 5
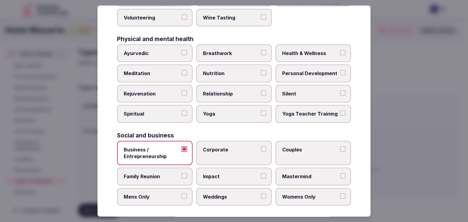
click at [223, 146] on span "Corporate" at bounding box center [231, 149] width 56 height 7
click at [261, 146] on button "Corporate" at bounding box center [263, 148] width 5 height 5
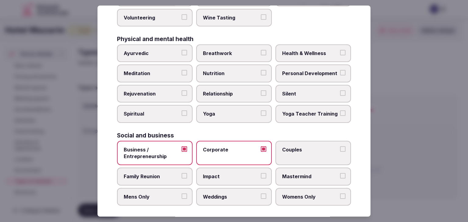
click at [235, 194] on span "Weddings" at bounding box center [231, 197] width 56 height 7
click at [261, 194] on button "Weddings" at bounding box center [263, 196] width 5 height 5
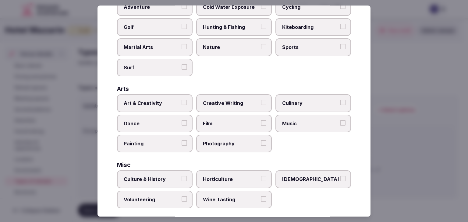
scroll to position [65, 0]
click at [166, 106] on label "Art & Creativity" at bounding box center [155, 104] width 76 height 18
click at [182, 106] on button "Art & Creativity" at bounding box center [184, 102] width 5 height 5
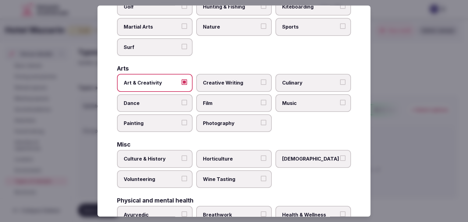
scroll to position [95, 0]
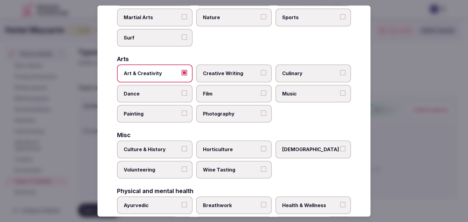
click at [171, 155] on label "Culture & History" at bounding box center [155, 150] width 76 height 18
click at [182, 152] on button "Culture & History" at bounding box center [184, 148] width 5 height 5
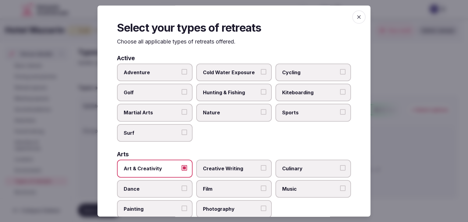
click at [356, 17] on icon "button" at bounding box center [359, 17] width 6 height 6
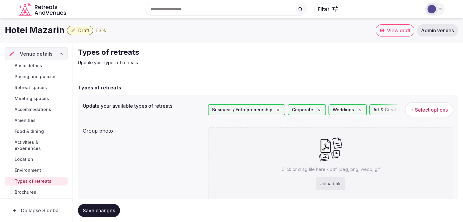
click at [104, 210] on span "Save changes" at bounding box center [99, 211] width 32 height 6
click at [337, 189] on div "Upload file" at bounding box center [330, 183] width 29 height 13
type input "**********"
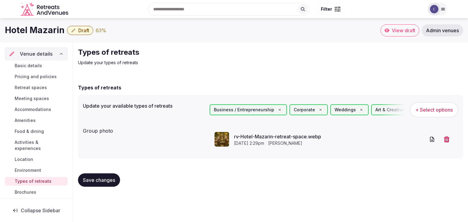
drag, startPoint x: 112, startPoint y: 185, endPoint x: 116, endPoint y: 186, distance: 4.4
click at [112, 185] on button "Save changes" at bounding box center [99, 180] width 42 height 13
drag, startPoint x: 27, startPoint y: 120, endPoint x: 29, endPoint y: 125, distance: 5.7
click at [27, 120] on span "Amenities" at bounding box center [25, 121] width 21 height 6
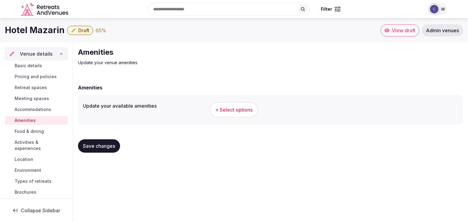
click at [221, 108] on span "+ Select options" at bounding box center [233, 110] width 37 height 7
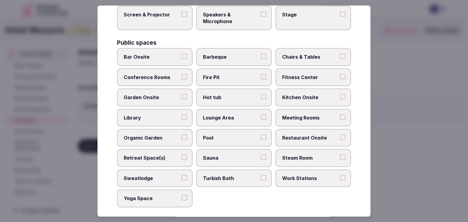
scroll to position [328, 0]
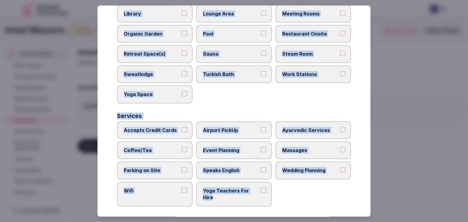
drag, startPoint x: 118, startPoint y: 44, endPoint x: 273, endPoint y: 201, distance: 220.9
click at [273, 201] on div "Select your venue amenities Choose all applicable amenities offered. Activities…" at bounding box center [233, 110] width 273 height 211
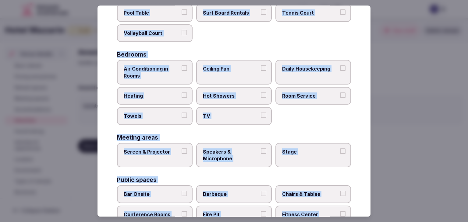
scroll to position [84, 0]
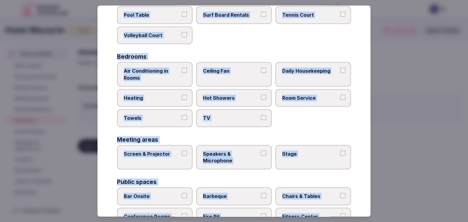
click at [171, 70] on span "Air Conditioning in Rooms" at bounding box center [152, 75] width 56 height 14
click at [182, 70] on button "Air Conditioning in Rooms" at bounding box center [184, 70] width 5 height 5
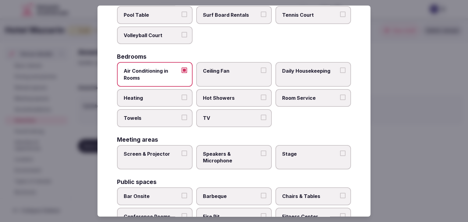
click at [301, 78] on label "Daily Housekeeping" at bounding box center [313, 74] width 76 height 25
click at [340, 73] on button "Daily Housekeeping" at bounding box center [342, 70] width 5 height 5
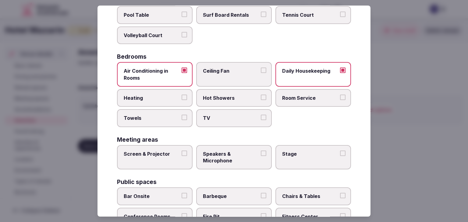
click at [261, 96] on button "Hot Showers" at bounding box center [263, 97] width 5 height 5
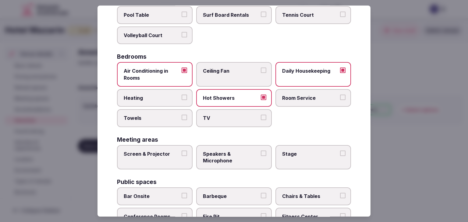
drag, startPoint x: 156, startPoint y: 116, endPoint x: 223, endPoint y: 116, distance: 66.4
click at [157, 116] on span "Towels" at bounding box center [152, 118] width 56 height 7
click at [182, 116] on button "Towels" at bounding box center [184, 117] width 5 height 5
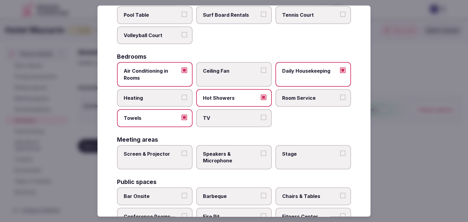
click at [223, 116] on span "TV" at bounding box center [231, 118] width 56 height 7
click at [261, 116] on button "TV" at bounding box center [263, 117] width 5 height 5
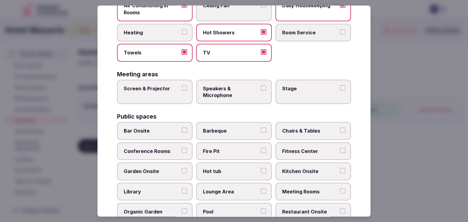
scroll to position [176, 0]
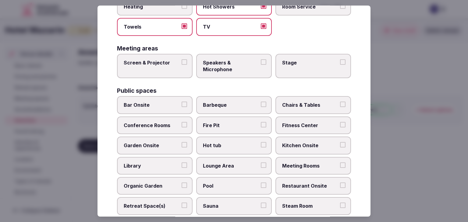
click at [321, 163] on span "Meeting Rooms" at bounding box center [310, 166] width 56 height 7
click at [340, 163] on button "Meeting Rooms" at bounding box center [342, 165] width 5 height 5
click at [302, 143] on span "Kitchen Onsite" at bounding box center [310, 146] width 56 height 7
click at [340, 143] on button "Kitchen Onsite" at bounding box center [342, 145] width 5 height 5
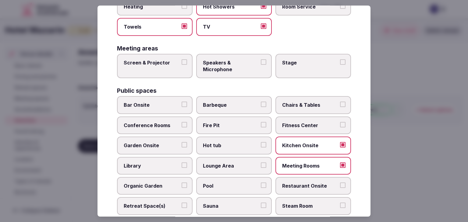
click at [156, 122] on span "Conference Rooms" at bounding box center [152, 125] width 56 height 7
click at [182, 122] on button "Conference Rooms" at bounding box center [184, 124] width 5 height 5
click at [162, 107] on label "Bar Onsite" at bounding box center [155, 106] width 76 height 18
click at [182, 107] on button "Bar Onsite" at bounding box center [184, 104] width 5 height 5
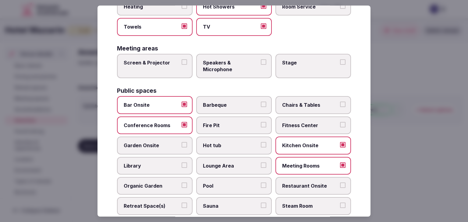
click at [314, 99] on label "Chairs & Tables" at bounding box center [313, 106] width 76 height 18
click at [340, 102] on button "Chairs & Tables" at bounding box center [342, 104] width 5 height 5
click at [301, 123] on span "Fitness Center" at bounding box center [310, 125] width 56 height 7
click at [340, 123] on button "Fitness Center" at bounding box center [342, 124] width 5 height 5
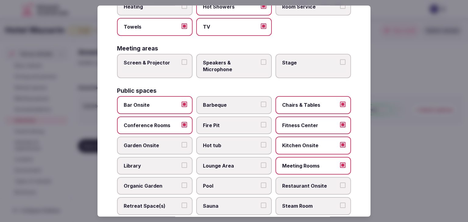
click at [170, 139] on label "Garden Onsite" at bounding box center [155, 146] width 76 height 18
click at [182, 143] on button "Garden Onsite" at bounding box center [184, 145] width 5 height 5
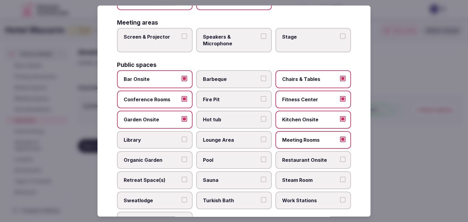
scroll to position [237, 0]
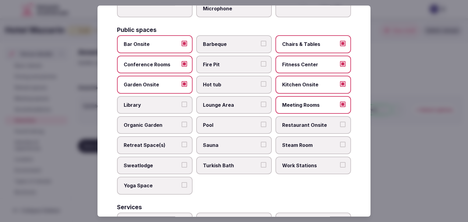
drag, startPoint x: 301, startPoint y: 159, endPoint x: 300, endPoint y: 162, distance: 3.1
click at [302, 162] on span "Work Stations" at bounding box center [310, 165] width 56 height 7
click at [340, 162] on button "Work Stations" at bounding box center [342, 164] width 5 height 5
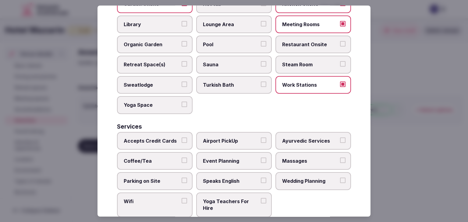
scroll to position [328, 0]
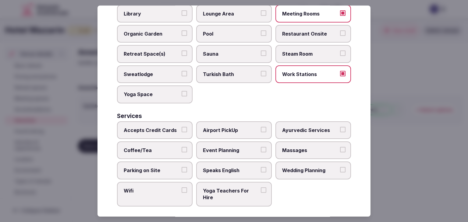
click at [164, 151] on label "Coffee/Tea" at bounding box center [155, 151] width 76 height 18
click at [182, 151] on button "Coffee/Tea" at bounding box center [184, 149] width 5 height 5
drag, startPoint x: 244, startPoint y: 143, endPoint x: 274, endPoint y: 147, distance: 30.8
click at [244, 147] on span "Event Planning" at bounding box center [231, 150] width 56 height 7
click at [261, 147] on button "Event Planning" at bounding box center [263, 149] width 5 height 5
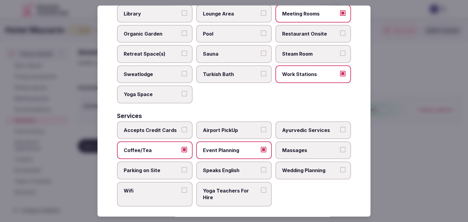
click at [301, 168] on span "Wedding Planning" at bounding box center [310, 170] width 56 height 7
click at [340, 168] on button "Wedding Planning" at bounding box center [342, 169] width 5 height 5
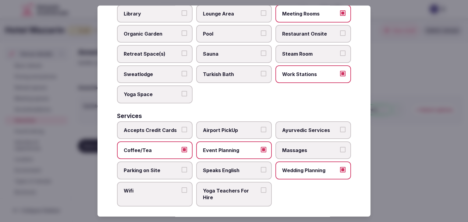
click at [236, 167] on span "Speaks English" at bounding box center [231, 170] width 56 height 7
click at [261, 167] on button "Speaks English" at bounding box center [263, 169] width 5 height 5
click at [152, 192] on label "Wifi" at bounding box center [155, 194] width 76 height 25
click at [182, 192] on button "Wifi" at bounding box center [184, 190] width 5 height 5
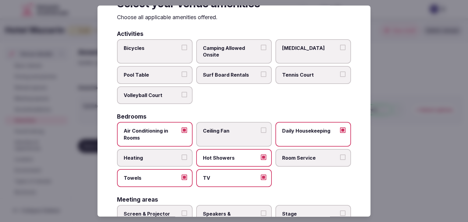
scroll to position [0, 0]
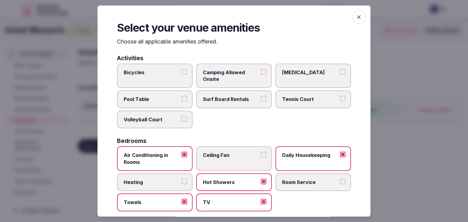
click at [357, 16] on icon "button" at bounding box center [359, 17] width 4 height 4
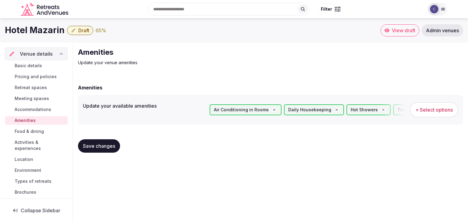
click at [117, 151] on button "Save changes" at bounding box center [99, 145] width 42 height 13
drag, startPoint x: 106, startPoint y: 148, endPoint x: 107, endPoint y: 155, distance: 7.5
click at [106, 149] on span "Save changes" at bounding box center [99, 146] width 32 height 6
click at [32, 85] on span "Retreat spaces" at bounding box center [31, 88] width 32 height 6
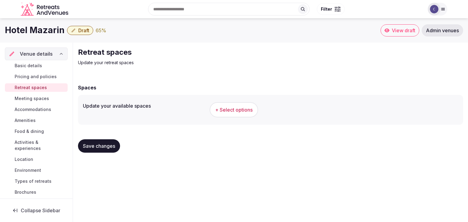
click at [243, 110] on span "+ Select options" at bounding box center [233, 110] width 37 height 7
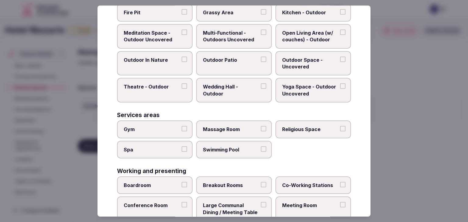
scroll to position [275, 0]
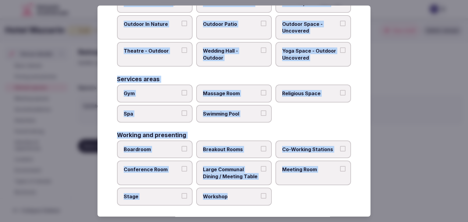
drag, startPoint x: 118, startPoint y: 44, endPoint x: 284, endPoint y: 199, distance: 227.3
click at [284, 199] on div "Select your retreat spaces Choose all applicable retreat spaces offered. Covere…" at bounding box center [233, 110] width 273 height 211
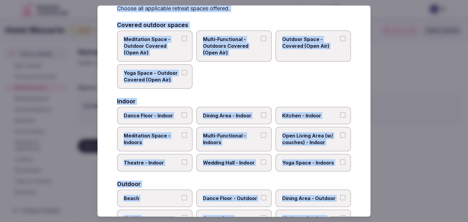
scroll to position [0, 0]
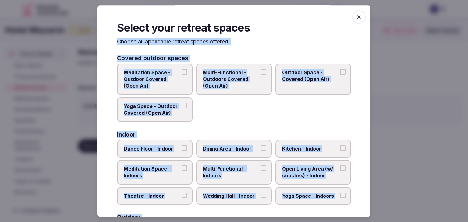
drag, startPoint x: 118, startPoint y: 41, endPoint x: 344, endPoint y: 201, distance: 277.0
click at [344, 201] on div "Select your retreat spaces Choose all applicable retreat spaces offered. Covere…" at bounding box center [233, 110] width 273 height 211
click at [238, 93] on label "Multi-Functional - Outdoors Covered (Open Air)" at bounding box center [234, 79] width 76 height 31
click at [261, 75] on button "Multi-Functional - Outdoors Covered (Open Air)" at bounding box center [263, 71] width 5 height 5
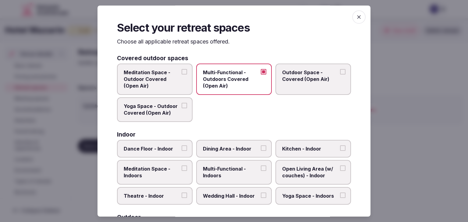
click at [239, 172] on span "Multi-Functional - Indoors" at bounding box center [231, 173] width 56 height 14
click at [261, 171] on button "Multi-Functional - Indoors" at bounding box center [263, 168] width 5 height 5
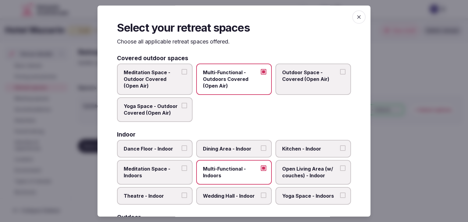
scroll to position [61, 0]
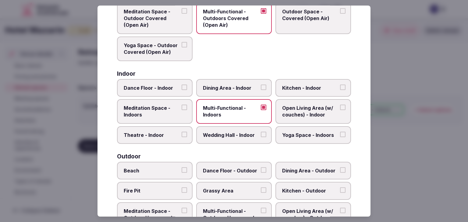
click at [233, 134] on span "Wedding Hall - Indoor" at bounding box center [231, 135] width 56 height 7
click at [261, 134] on button "Wedding Hall - Indoor" at bounding box center [263, 134] width 5 height 5
drag, startPoint x: 286, startPoint y: 111, endPoint x: 295, endPoint y: 98, distance: 16.2
click at [286, 111] on span "Open Living Area (w/ couches) - Indoor" at bounding box center [310, 112] width 56 height 14
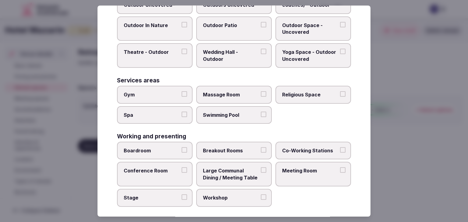
click at [329, 174] on label "Meeting Room" at bounding box center [313, 174] width 76 height 25
click at [340, 173] on button "Meeting Room" at bounding box center [342, 170] width 5 height 5
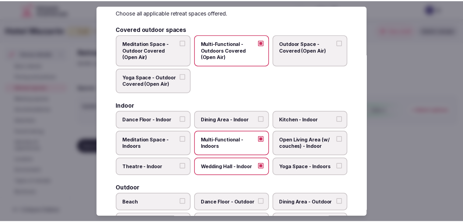
scroll to position [0, 0]
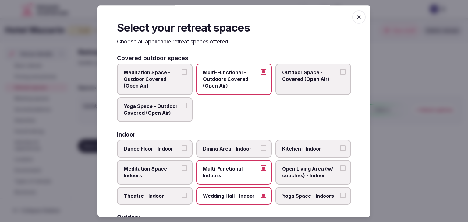
drag, startPoint x: 323, startPoint y: 166, endPoint x: 325, endPoint y: 170, distance: 4.4
click at [323, 166] on span "Open Living Area (w/ couches) - Indoor" at bounding box center [310, 173] width 56 height 14
click at [340, 166] on button "Open Living Area (w/ couches) - Indoor" at bounding box center [342, 168] width 5 height 5
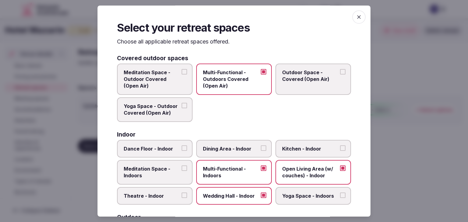
click at [356, 15] on icon "button" at bounding box center [359, 17] width 6 height 6
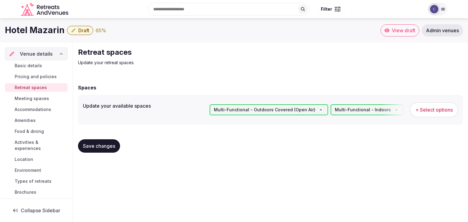
click at [88, 148] on span "Save changes" at bounding box center [99, 146] width 32 height 6
drag, startPoint x: 91, startPoint y: 145, endPoint x: 86, endPoint y: 143, distance: 5.6
click at [91, 145] on span "Save changes" at bounding box center [99, 146] width 32 height 6
click at [34, 64] on span "Basic details" at bounding box center [28, 66] width 27 height 6
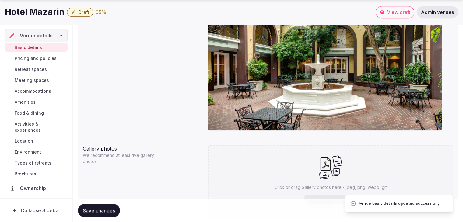
scroll to position [629, 0]
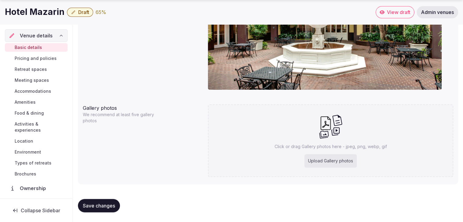
click at [340, 159] on div "Upload Gallery photos" at bounding box center [331, 160] width 52 height 13
type input "**********"
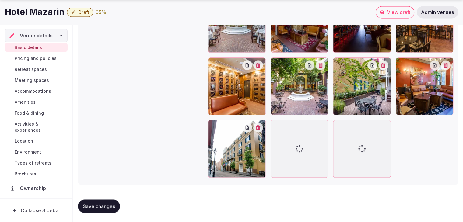
scroll to position [913, 0]
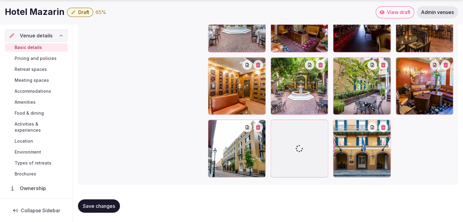
click at [341, 125] on div at bounding box center [362, 149] width 58 height 58
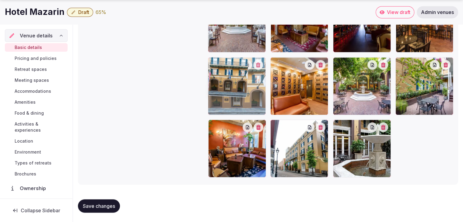
drag, startPoint x: 337, startPoint y: 123, endPoint x: 241, endPoint y: 55, distance: 117.8
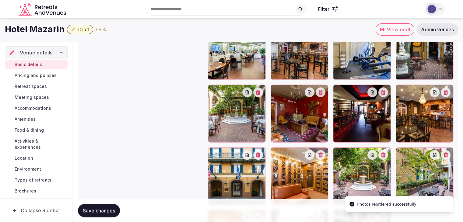
scroll to position [822, 0]
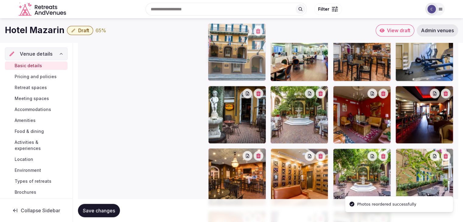
drag, startPoint x: 212, startPoint y: 151, endPoint x: 227, endPoint y: 59, distance: 93.4
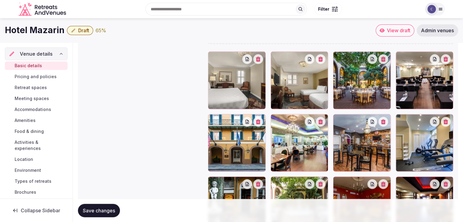
scroll to position [731, 0]
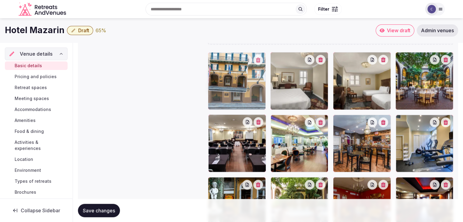
drag, startPoint x: 216, startPoint y: 118, endPoint x: 219, endPoint y: 91, distance: 27.7
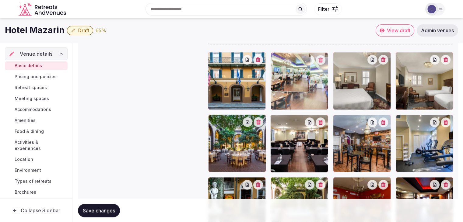
drag, startPoint x: 277, startPoint y: 120, endPoint x: 281, endPoint y: 85, distance: 35.3
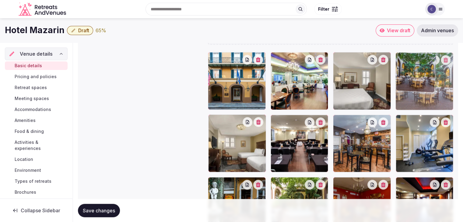
drag, startPoint x: 217, startPoint y: 120, endPoint x: 400, endPoint y: 79, distance: 187.7
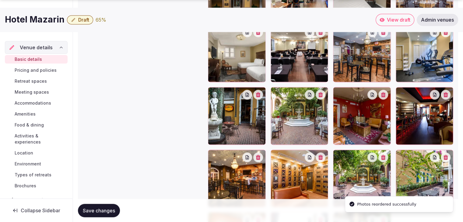
scroll to position [822, 0]
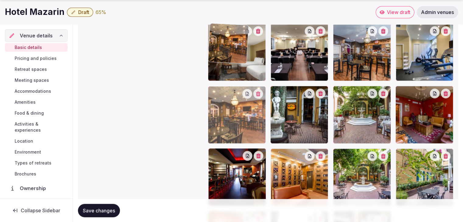
drag, startPoint x: 217, startPoint y: 154, endPoint x: 228, endPoint y: 67, distance: 88.1
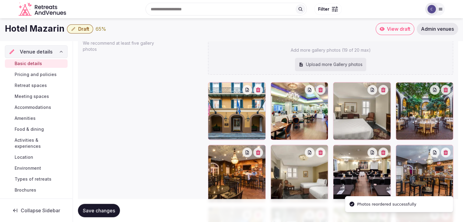
scroll to position [700, 0]
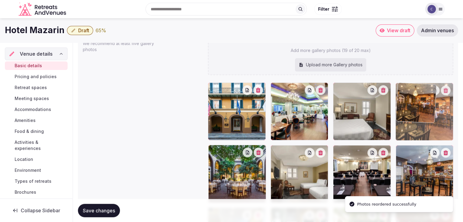
drag, startPoint x: 213, startPoint y: 149, endPoint x: 400, endPoint y: 100, distance: 193.5
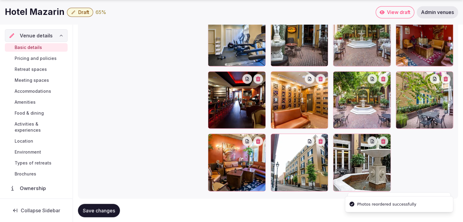
scroll to position [913, 0]
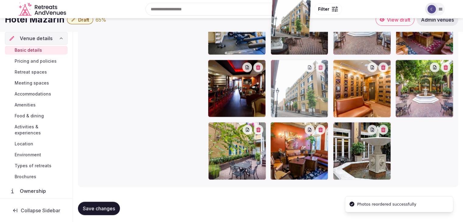
drag, startPoint x: 275, startPoint y: 124, endPoint x: 277, endPoint y: 42, distance: 82.2
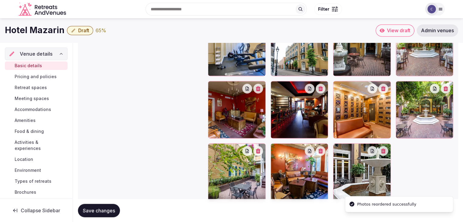
scroll to position [788, 0]
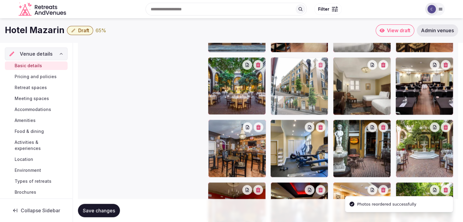
drag, startPoint x: 275, startPoint y: 123, endPoint x: 279, endPoint y: 95, distance: 28.9
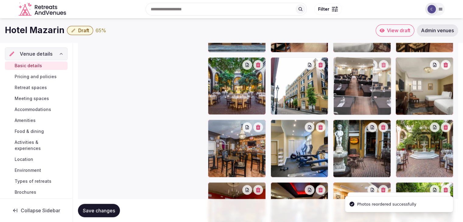
drag, startPoint x: 404, startPoint y: 61, endPoint x: 356, endPoint y: 75, distance: 49.7
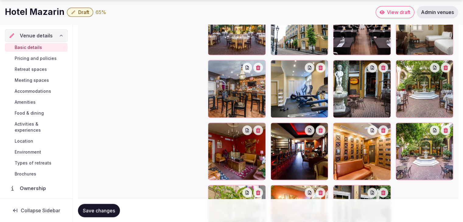
scroll to position [880, 0]
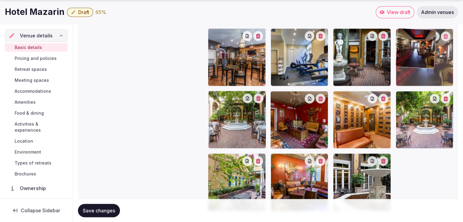
drag, startPoint x: 277, startPoint y: 98, endPoint x: 384, endPoint y: 49, distance: 117.1
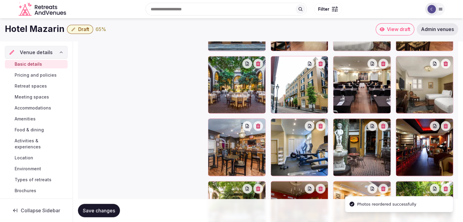
scroll to position [788, 0]
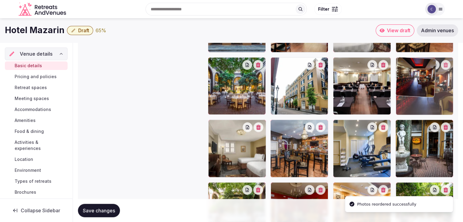
drag, startPoint x: 400, startPoint y: 127, endPoint x: 404, endPoint y: 95, distance: 32.0
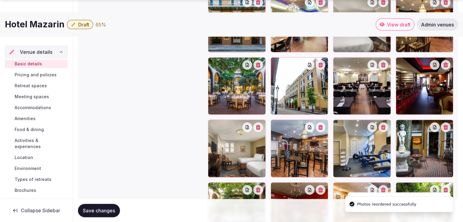
scroll to position [849, 0]
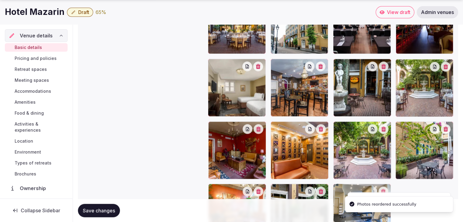
drag, startPoint x: 339, startPoint y: 64, endPoint x: 339, endPoint y: 171, distance: 106.9
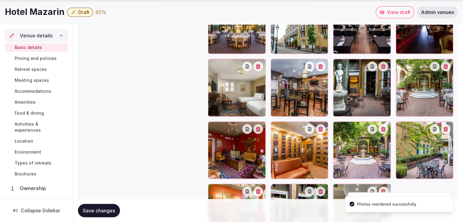
scroll to position [910, 0]
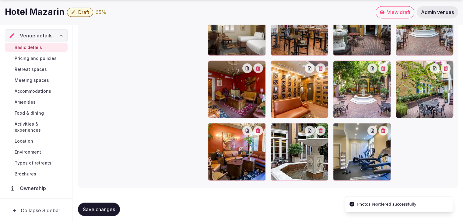
click at [105, 210] on span "Save changes" at bounding box center [99, 209] width 32 height 6
click at [102, 207] on span "Save changes" at bounding box center [99, 209] width 32 height 6
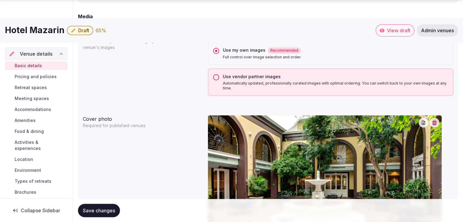
scroll to position [514, 0]
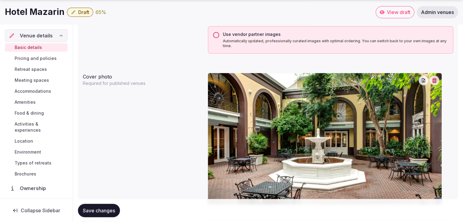
click at [432, 78] on icon "button" at bounding box center [434, 80] width 5 height 5
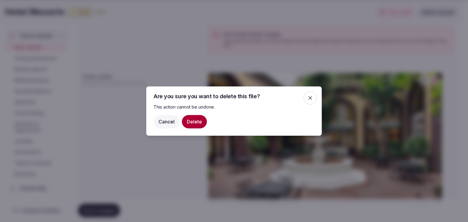
drag, startPoint x: 306, startPoint y: 98, endPoint x: 196, endPoint y: 129, distance: 113.8
click at [306, 98] on span "button" at bounding box center [309, 97] width 13 height 13
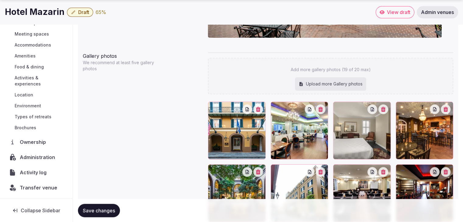
scroll to position [727, 0]
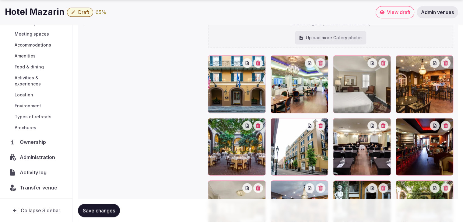
click at [36, 182] on div "Transfer venue" at bounding box center [36, 188] width 63 height 13
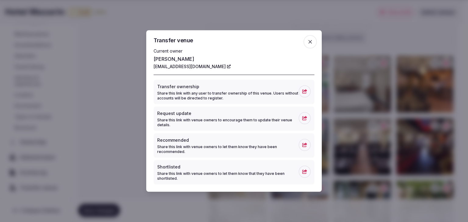
click at [310, 44] on icon "button" at bounding box center [310, 42] width 6 height 6
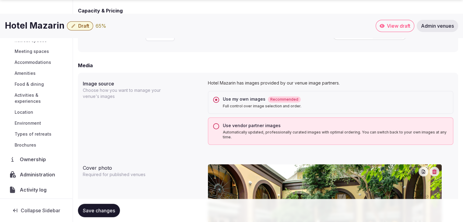
scroll to position [514, 0]
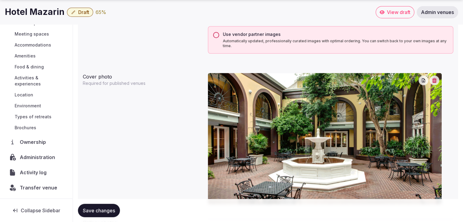
click at [439, 77] on div at bounding box center [429, 81] width 21 height 10
click at [434, 79] on icon "button" at bounding box center [434, 80] width 5 height 5
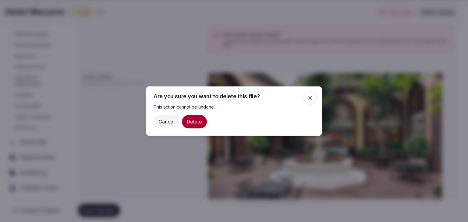
click at [184, 120] on button "Delete" at bounding box center [194, 121] width 25 height 13
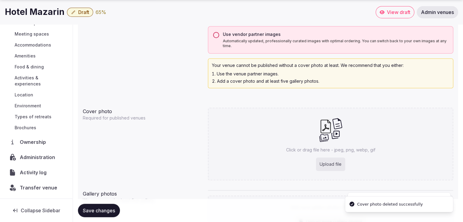
click at [340, 171] on div "Click or drag file here - jpeg, png, webp, gif Upload file" at bounding box center [330, 144] width 245 height 73
type input "**********"
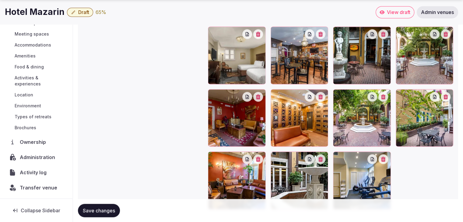
scroll to position [913, 0]
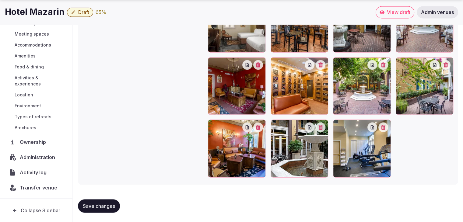
click at [109, 205] on span "Save changes" at bounding box center [99, 206] width 32 height 6
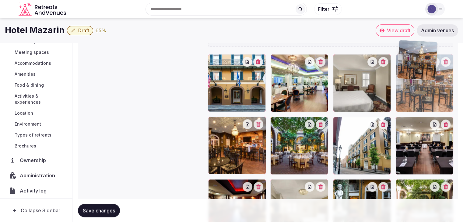
scroll to position [728, 0]
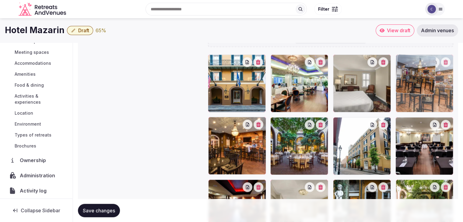
drag, startPoint x: 272, startPoint y: 92, endPoint x: 399, endPoint y: 58, distance: 131.8
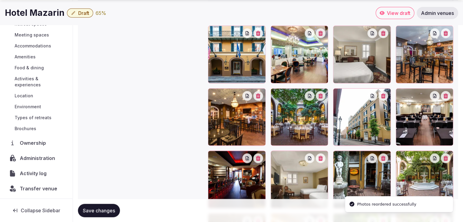
scroll to position [820, 0]
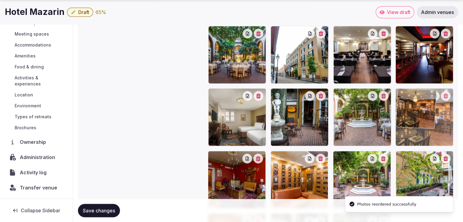
drag, startPoint x: 212, startPoint y: 32, endPoint x: 374, endPoint y: 149, distance: 199.7
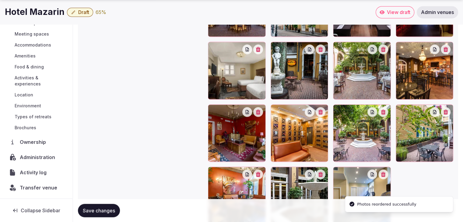
scroll to position [913, 0]
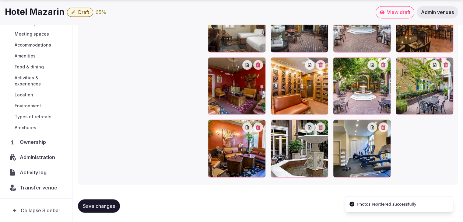
click at [102, 201] on button "Save changes" at bounding box center [99, 205] width 42 height 13
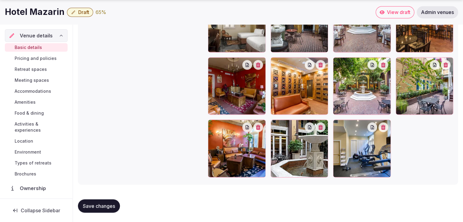
click at [27, 58] on span "Pricing and policies" at bounding box center [36, 58] width 42 height 6
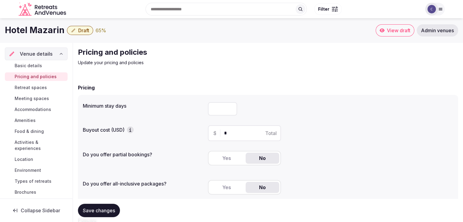
scroll to position [30, 0]
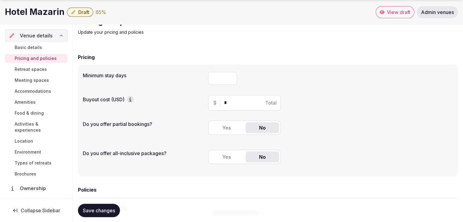
click at [226, 125] on button "Yes" at bounding box center [226, 127] width 33 height 11
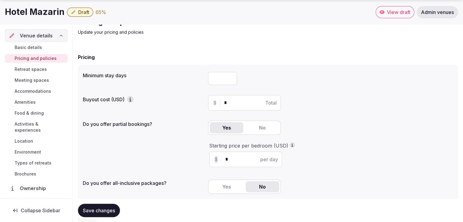
drag, startPoint x: 234, startPoint y: 163, endPoint x: 211, endPoint y: 159, distance: 23.8
click at [211, 159] on div "$ * per day" at bounding box center [245, 160] width 73 height 16
drag, startPoint x: 232, startPoint y: 160, endPoint x: 215, endPoint y: 160, distance: 17.7
click at [215, 160] on div "$ * per day" at bounding box center [245, 160] width 73 height 16
type input "***"
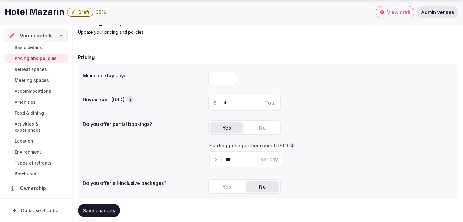
click at [330, 177] on div "Yes No" at bounding box center [330, 189] width 245 height 24
click at [213, 76] on input "number" at bounding box center [222, 78] width 29 height 13
type input "*"
click at [107, 208] on span "Save changes" at bounding box center [99, 211] width 32 height 6
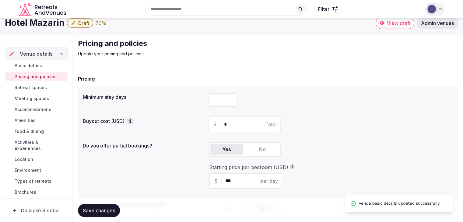
scroll to position [0, 0]
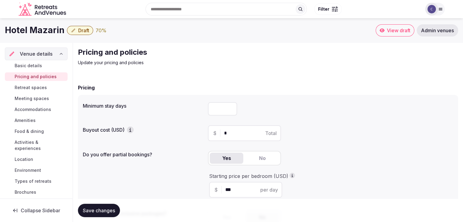
click at [29, 64] on span "Basic details" at bounding box center [28, 66] width 27 height 6
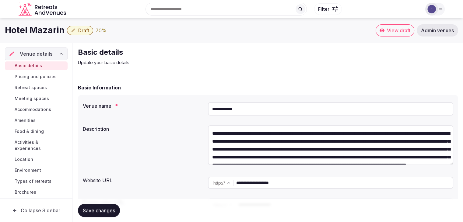
drag, startPoint x: 30, startPoint y: 96, endPoint x: 32, endPoint y: 101, distance: 5.5
click at [30, 96] on span "Meeting spaces" at bounding box center [32, 99] width 34 height 6
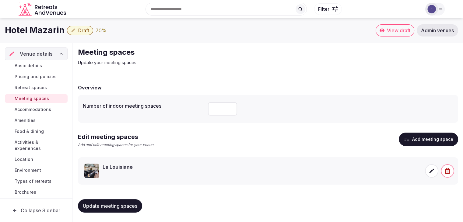
click at [220, 111] on input "number" at bounding box center [222, 108] width 29 height 13
type input "*"
click at [132, 206] on span "Update meeting spaces" at bounding box center [110, 206] width 55 height 6
click at [80, 31] on span "Draft" at bounding box center [83, 30] width 11 height 6
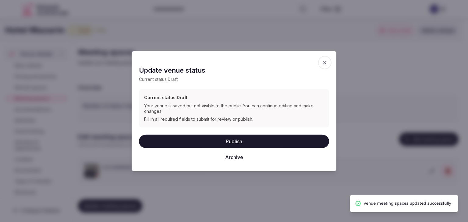
click at [262, 140] on button "Publish" at bounding box center [234, 141] width 190 height 13
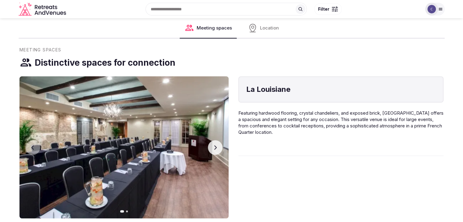
scroll to position [305, 0]
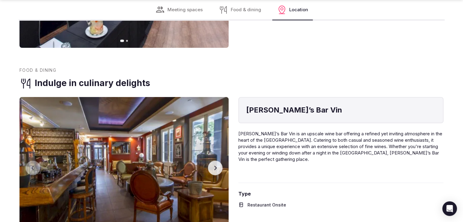
scroll to position [514, 0]
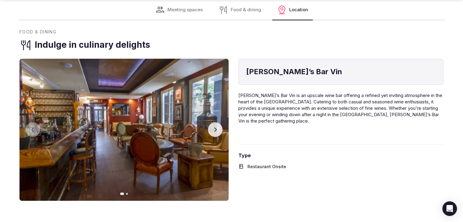
click at [218, 133] on button "Next slide" at bounding box center [215, 129] width 15 height 15
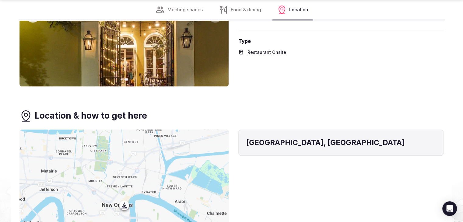
scroll to position [636, 0]
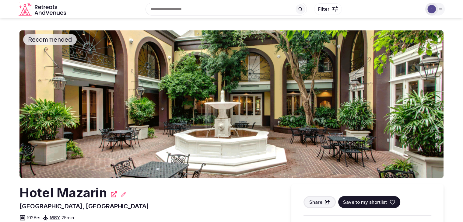
click at [82, 189] on h2 "Hotel Mazarin" at bounding box center [63, 193] width 88 height 18
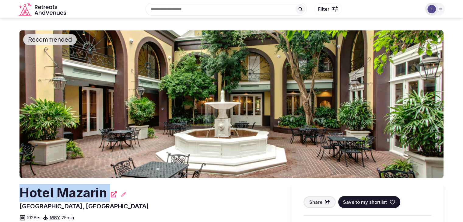
click at [82, 189] on h2 "Hotel Mazarin" at bounding box center [63, 193] width 88 height 18
copy div "Hotel Mazarin"
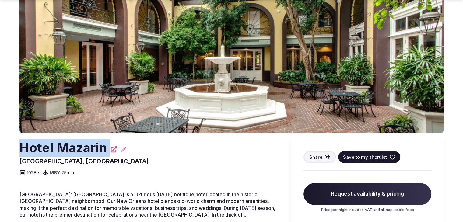
scroll to position [30, 0]
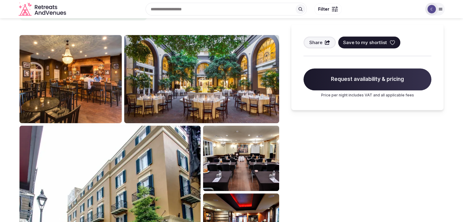
scroll to position [305, 0]
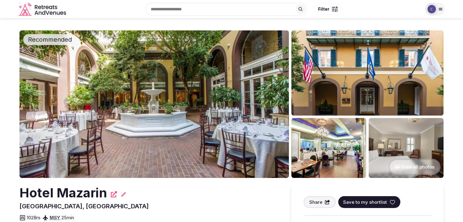
click at [78, 194] on h2 "Hotel Mazarin" at bounding box center [63, 193] width 88 height 18
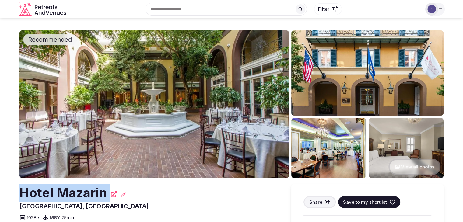
click at [78, 194] on h2 "Hotel Mazarin" at bounding box center [63, 193] width 88 height 18
copy div "Hotel Mazarin"
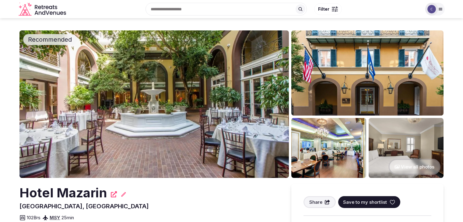
scroll to position [75, 0]
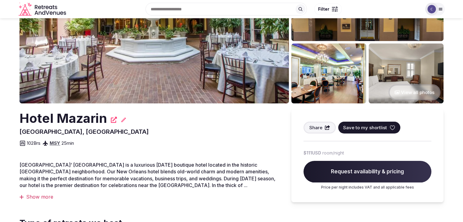
click at [86, 116] on h2 "Hotel Mazarin" at bounding box center [63, 119] width 88 height 18
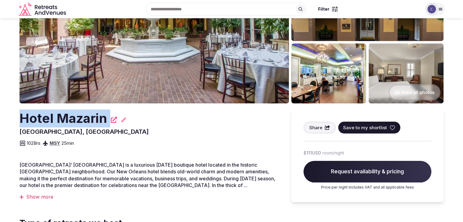
click at [86, 116] on h2 "Hotel Mazarin" at bounding box center [63, 119] width 88 height 18
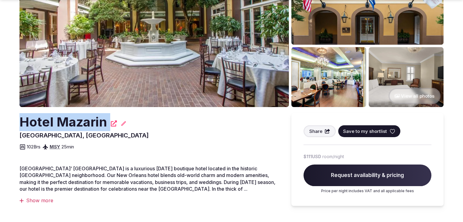
copy div "Hotel Mazarin"
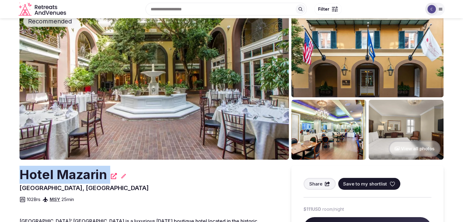
scroll to position [0, 0]
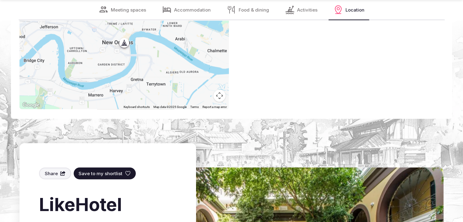
scroll to position [1584, 0]
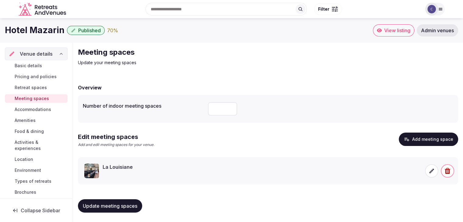
click at [30, 63] on span "Basic details" at bounding box center [28, 66] width 27 height 6
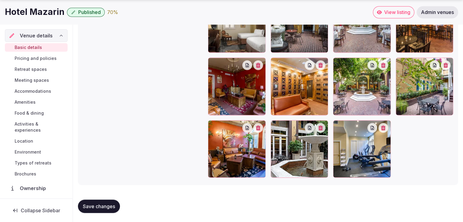
scroll to position [938, 0]
click at [51, 59] on span "Pricing and policies" at bounding box center [36, 58] width 42 height 6
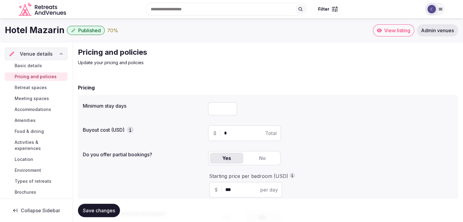
click at [38, 90] on span "Retreat spaces" at bounding box center [31, 88] width 32 height 6
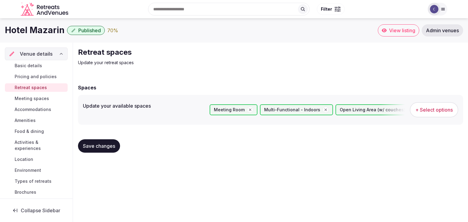
click at [41, 101] on span "Meeting spaces" at bounding box center [32, 99] width 34 height 6
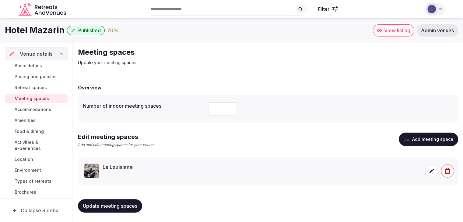
click at [40, 108] on span "Accommodations" at bounding box center [33, 110] width 37 height 6
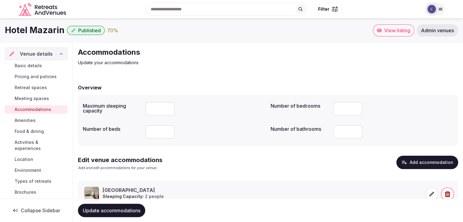
click at [35, 119] on span "Amenities" at bounding box center [25, 121] width 21 height 6
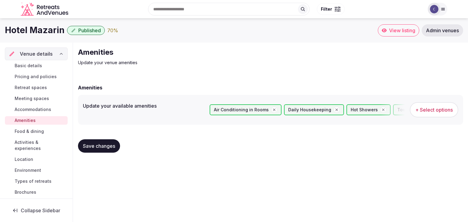
click at [33, 134] on span "Food & dining" at bounding box center [29, 132] width 29 height 6
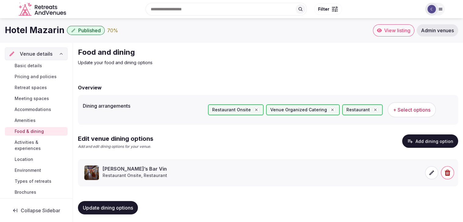
click at [30, 143] on span "Activities & experiences" at bounding box center [40, 145] width 51 height 12
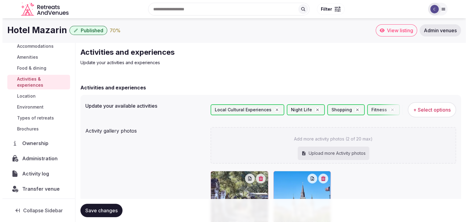
scroll to position [65, 0]
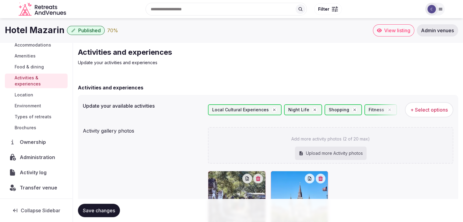
click at [33, 91] on link "Location" at bounding box center [36, 95] width 63 height 9
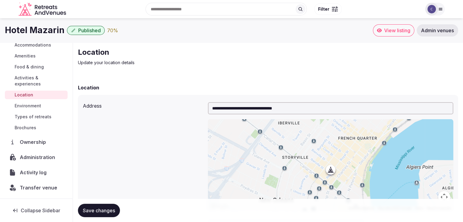
click at [37, 108] on span "Environment" at bounding box center [28, 106] width 26 height 6
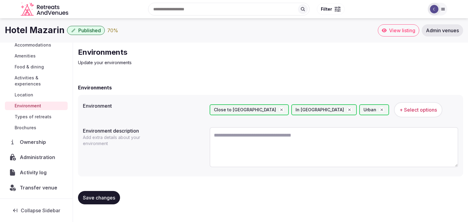
click at [28, 118] on span "Types of retreats" at bounding box center [33, 117] width 37 height 6
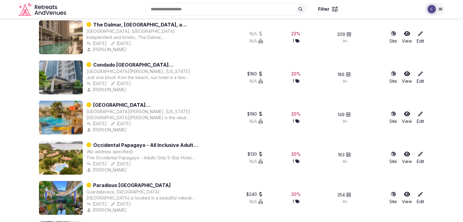
scroll to position [1223, 0]
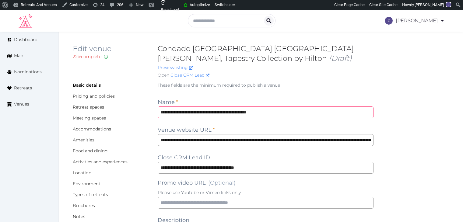
click at [296, 110] on input "**********" at bounding box center [266, 113] width 216 height 12
click at [217, 115] on input "**********" at bounding box center [266, 113] width 216 height 12
click at [218, 114] on input "**********" at bounding box center [266, 113] width 216 height 12
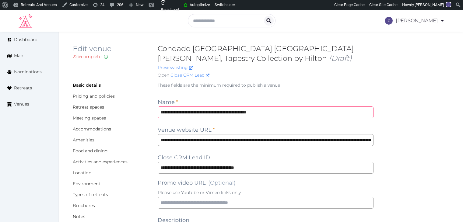
click at [222, 113] on input "**********" at bounding box center [266, 113] width 216 height 12
drag, startPoint x: 220, startPoint y: 113, endPoint x: 146, endPoint y: 114, distance: 74.3
click at [286, 107] on input "**********" at bounding box center [266, 113] width 216 height 12
drag, startPoint x: 297, startPoint y: 114, endPoint x: 146, endPoint y: 113, distance: 151.1
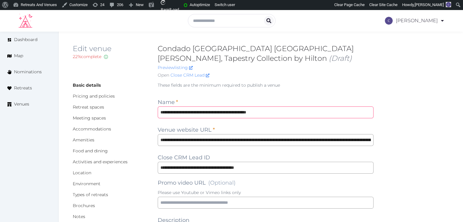
drag, startPoint x: 312, startPoint y: 140, endPoint x: 140, endPoint y: 139, distance: 171.5
